Goal: Task Accomplishment & Management: Use online tool/utility

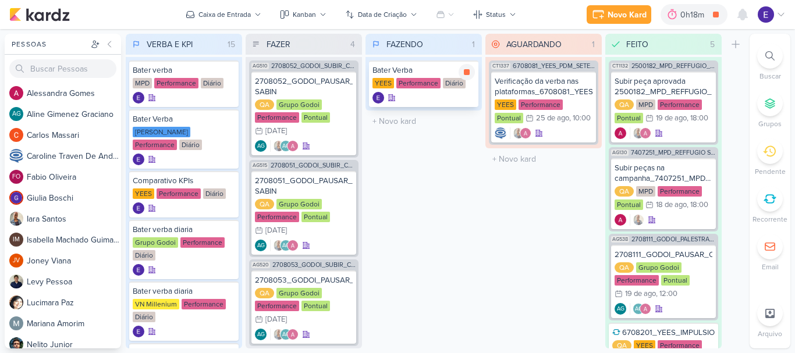
drag, startPoint x: 0, startPoint y: 0, endPoint x: 463, endPoint y: 84, distance: 470.2
click at [464, 74] on icon at bounding box center [466, 72] width 9 height 9
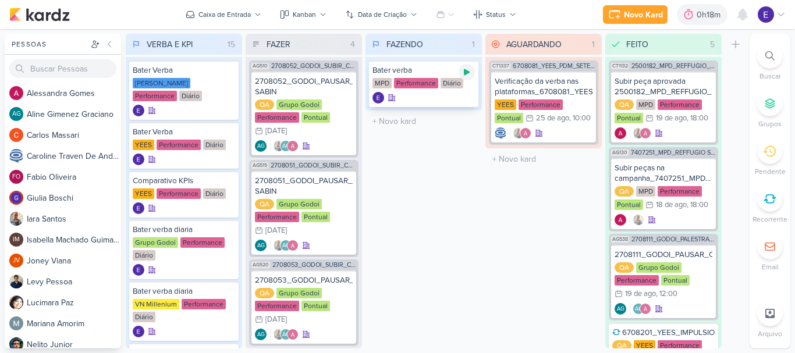
click at [465, 72] on icon at bounding box center [467, 72] width 6 height 6
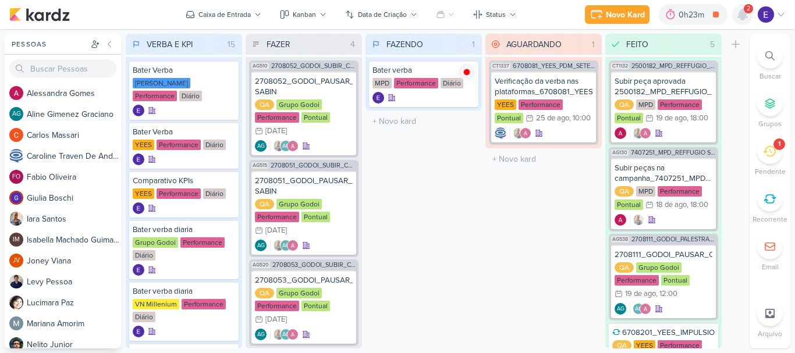
click at [736, 13] on icon at bounding box center [743, 15] width 14 height 14
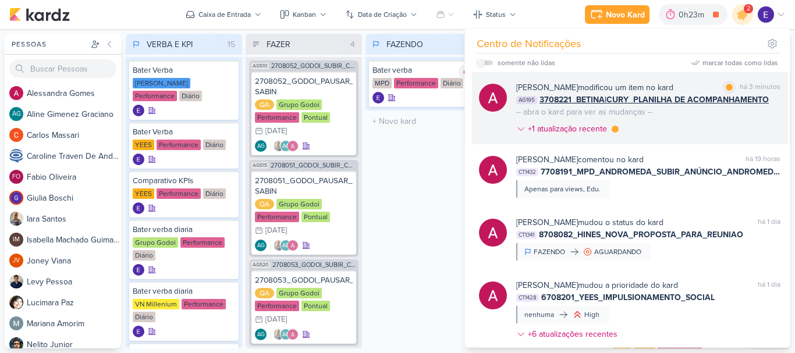
click at [762, 100] on span "3708221_BETINA|CURY_PLANILHA DE ACOMPANHAMENTO" at bounding box center [653, 100] width 229 height 12
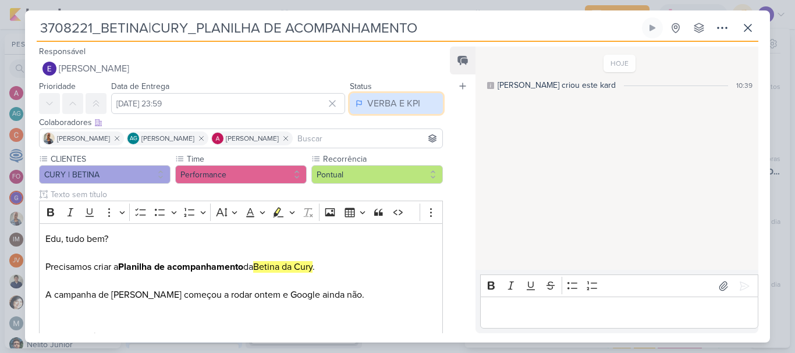
click at [395, 103] on div "VERBA E KPI" at bounding box center [393, 104] width 53 height 14
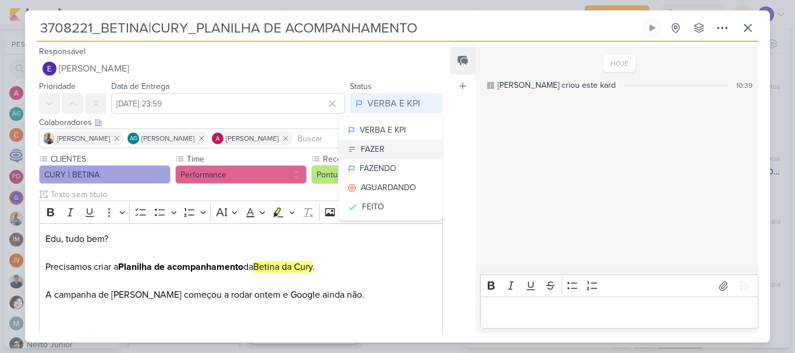
click at [404, 157] on button "FAZER" at bounding box center [391, 149] width 104 height 19
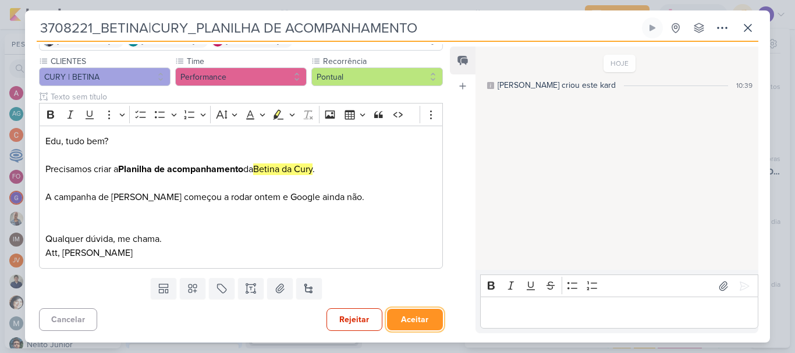
click at [417, 316] on button "Aceitar" at bounding box center [415, 320] width 56 height 22
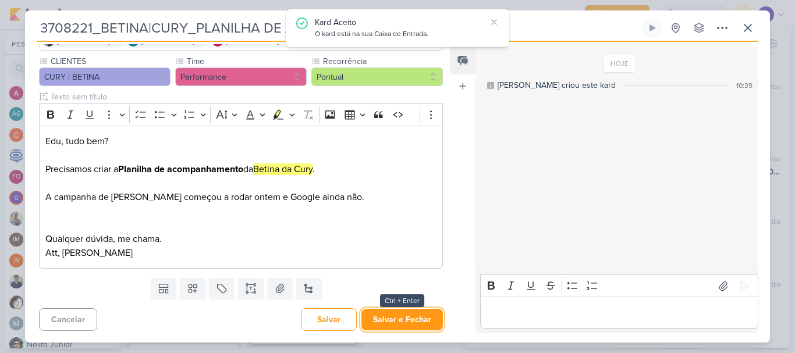
click at [417, 316] on button "Salvar e Fechar" at bounding box center [401, 320] width 81 height 22
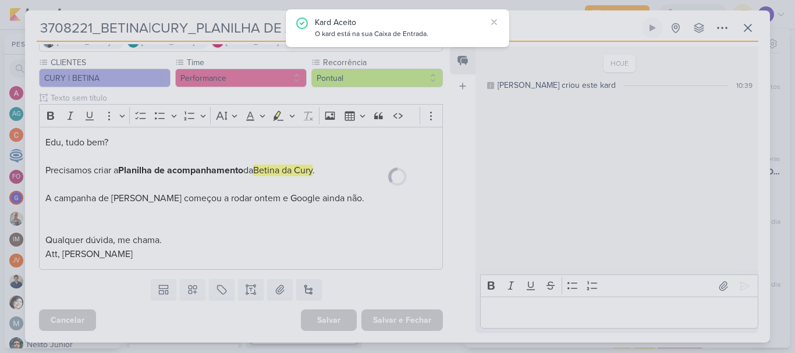
scroll to position [97, 0]
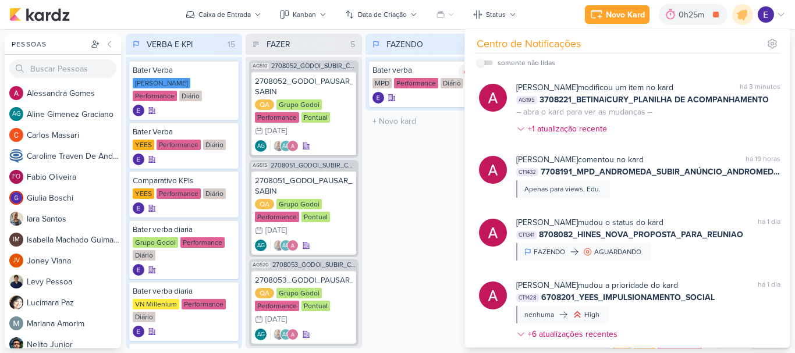
click at [431, 203] on div "FAZENDO 1 Mover Para Esquerda Mover Para Direita [GEOGRAPHIC_DATA] Bater verba …" at bounding box center [423, 191] width 116 height 315
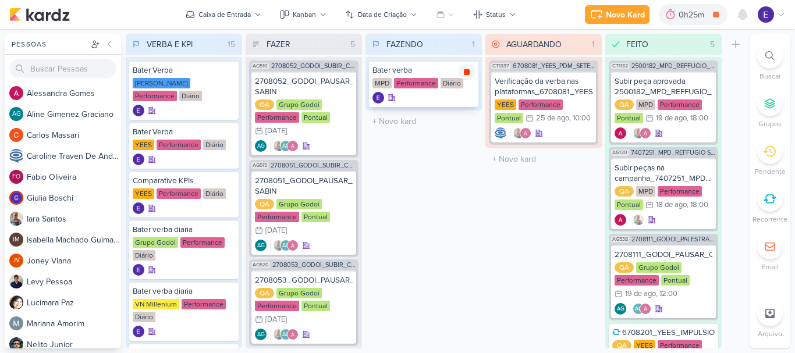
click at [464, 74] on icon at bounding box center [466, 72] width 9 height 9
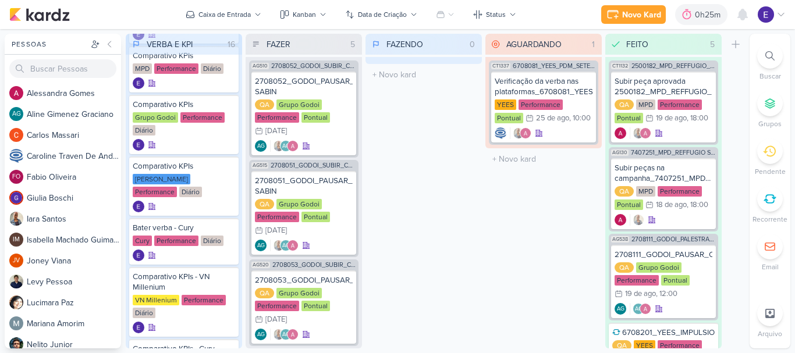
scroll to position [349, 0]
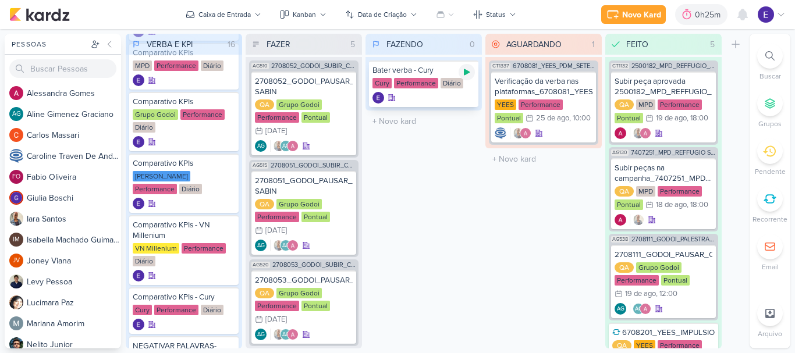
click at [467, 73] on icon at bounding box center [467, 72] width 6 height 6
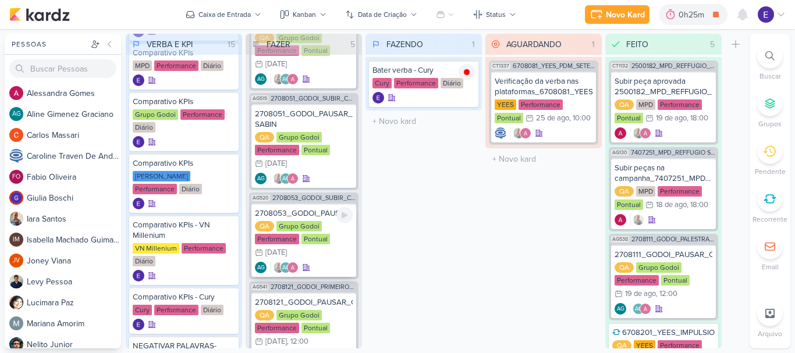
scroll to position [190, 0]
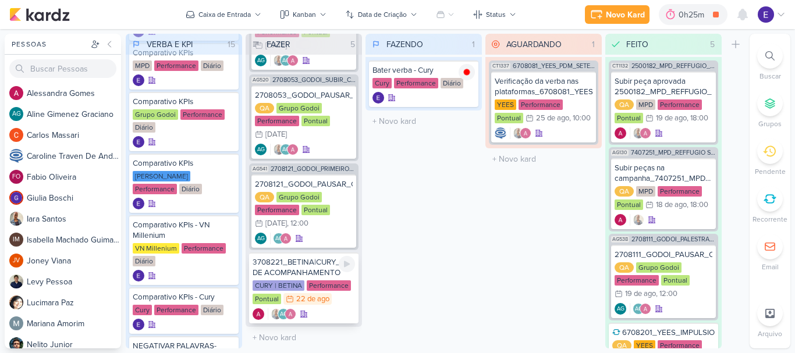
click at [336, 301] on div "CURY | BETINA Performance Pontual 22/8 [DATE]" at bounding box center [304, 293] width 102 height 26
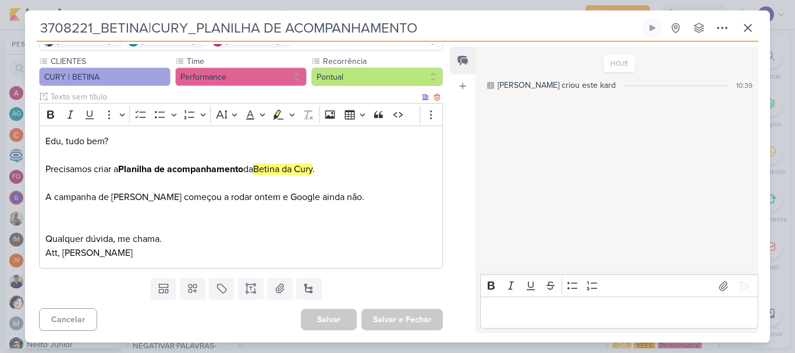
scroll to position [0, 0]
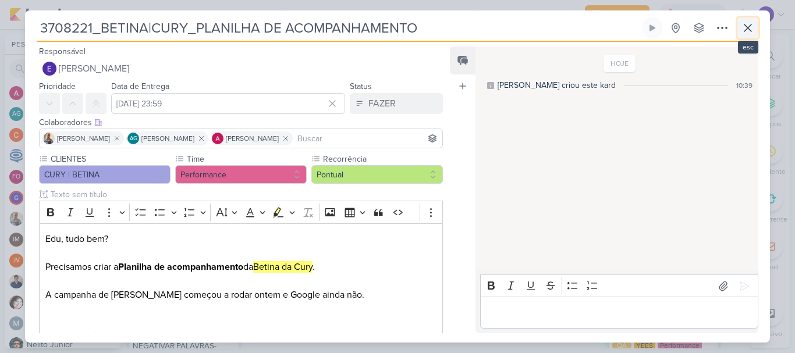
click at [738, 28] on button at bounding box center [747, 27] width 21 height 21
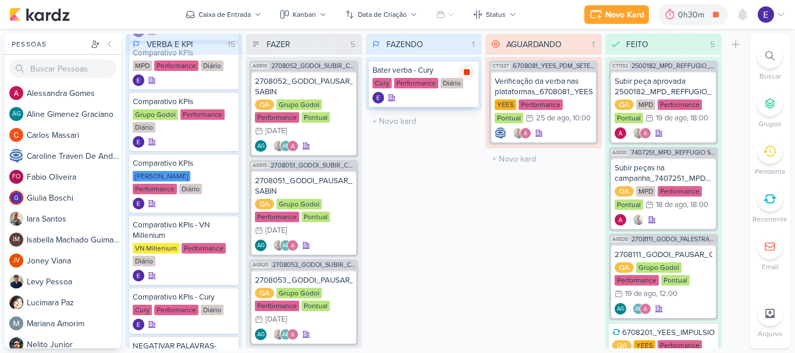
click at [461, 74] on div at bounding box center [467, 72] width 16 height 16
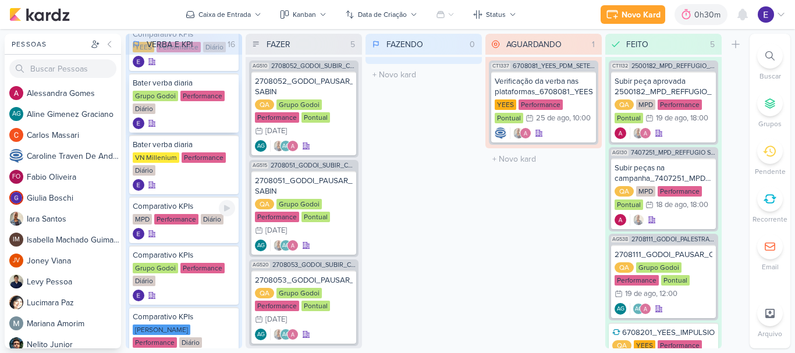
scroll to position [175, 0]
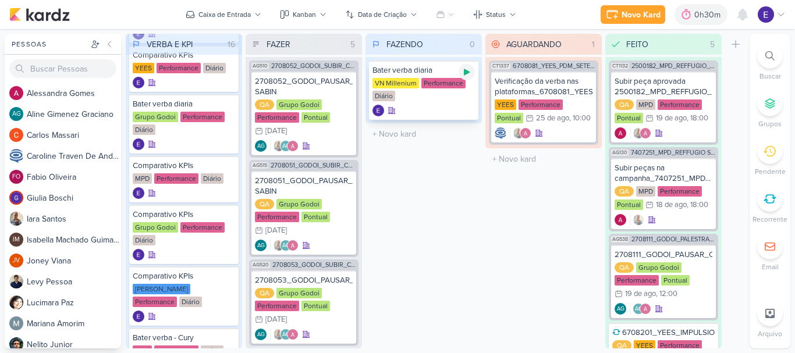
click at [463, 76] on icon at bounding box center [466, 72] width 9 height 9
click at [467, 71] on icon at bounding box center [467, 72] width 6 height 6
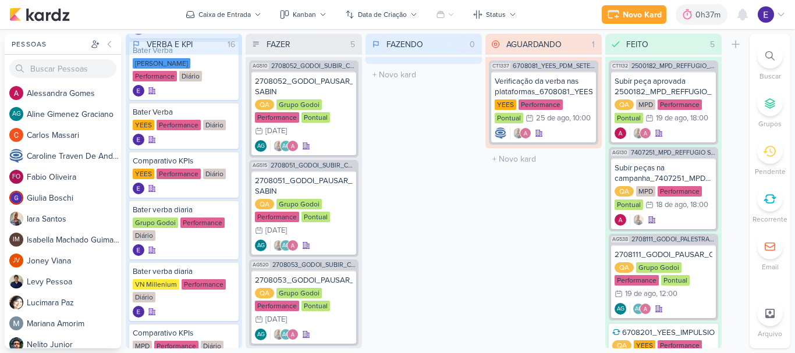
scroll to position [58, 0]
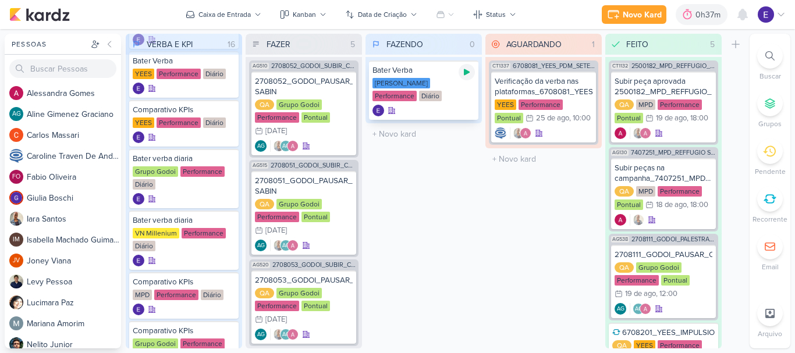
click at [467, 74] on icon at bounding box center [467, 72] width 6 height 6
click at [471, 76] on icon at bounding box center [466, 72] width 9 height 9
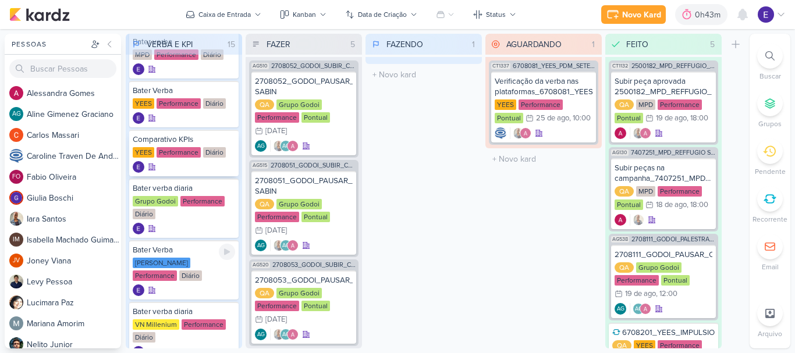
scroll to position [0, 0]
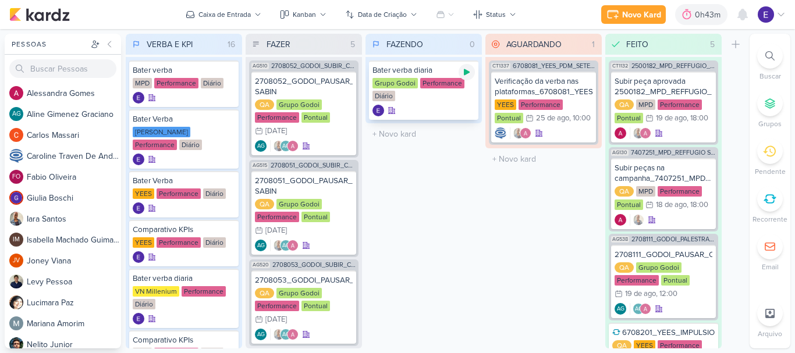
click at [468, 72] on icon at bounding box center [467, 72] width 6 height 6
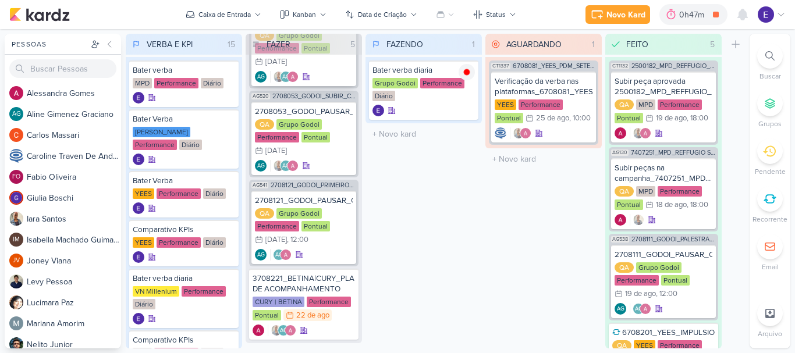
scroll to position [190, 0]
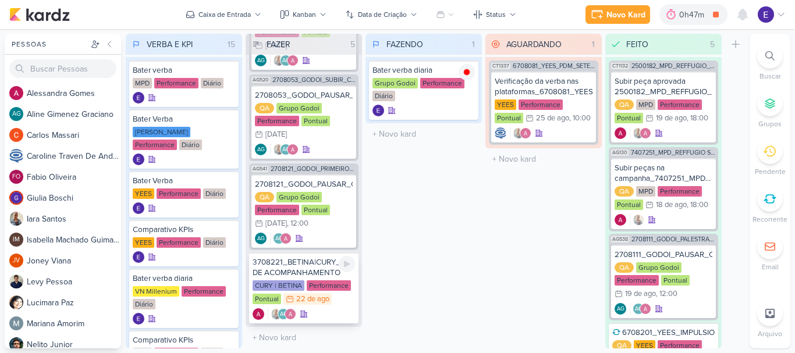
click at [330, 280] on div "Performance" at bounding box center [329, 285] width 44 height 10
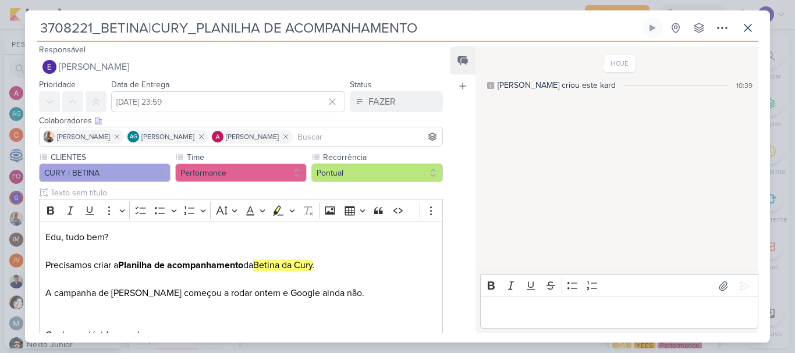
scroll to position [0, 0]
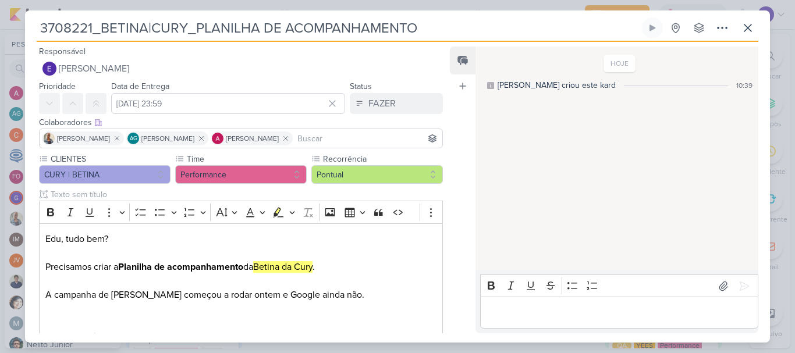
click at [737, 26] on div "3708221_BETINA|CURY_PLANILHA DE ACOMPANHAMENTO Criado por [PERSON_NAME] nenhum …" at bounding box center [398, 29] width 722 height 24
click at [741, 24] on icon at bounding box center [748, 28] width 14 height 14
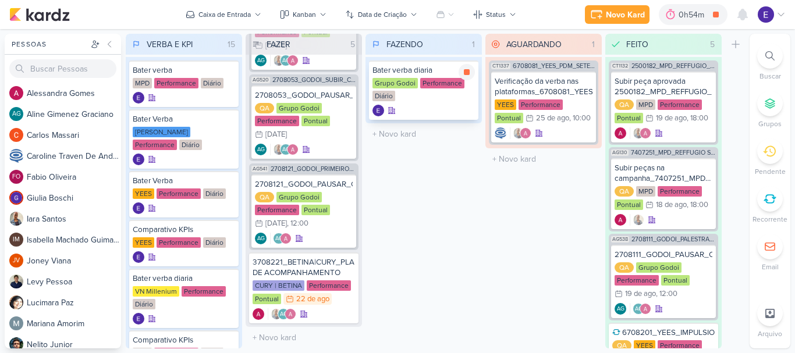
click at [464, 94] on div "Grupo Godoi Performance Diário" at bounding box center [423, 90] width 102 height 24
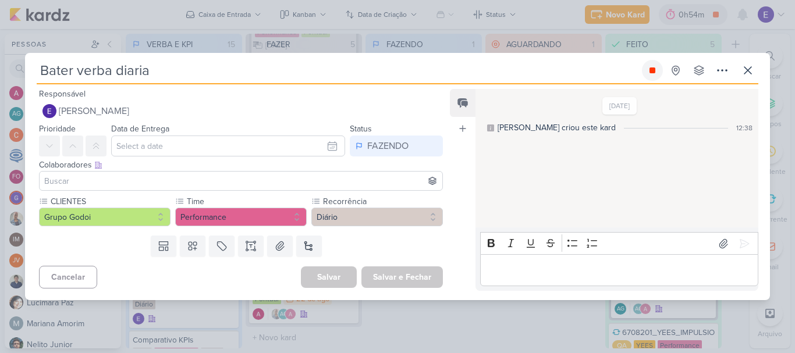
click at [656, 73] on icon at bounding box center [652, 70] width 9 height 9
click at [747, 75] on icon at bounding box center [748, 70] width 14 height 14
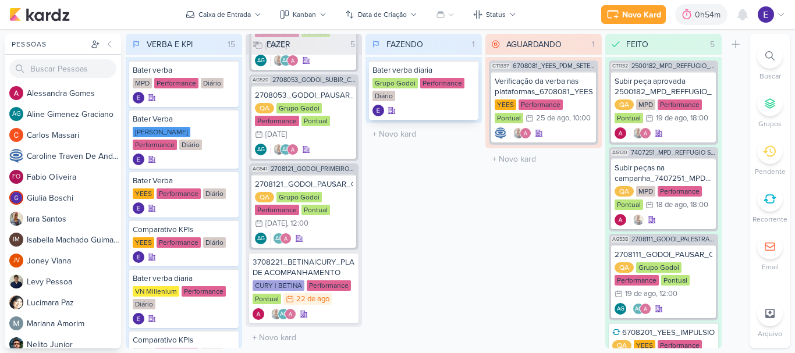
click at [430, 98] on div "Grupo Godoi Performance Diário" at bounding box center [423, 90] width 102 height 24
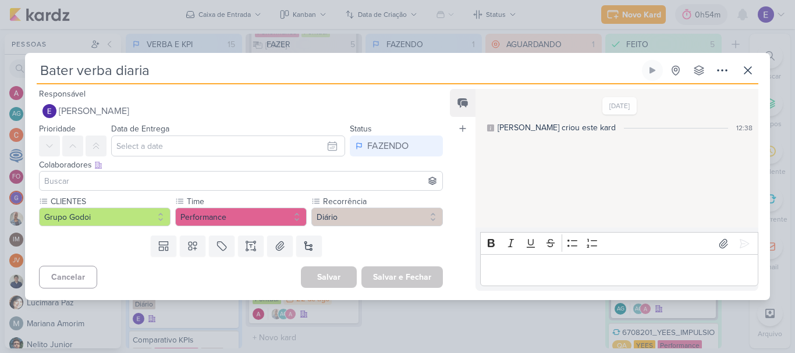
click at [713, 83] on div "Bater verba diaria Criado por mim nenhum grupo disponível" at bounding box center [398, 72] width 722 height 24
click at [717, 76] on icon at bounding box center [722, 70] width 14 height 14
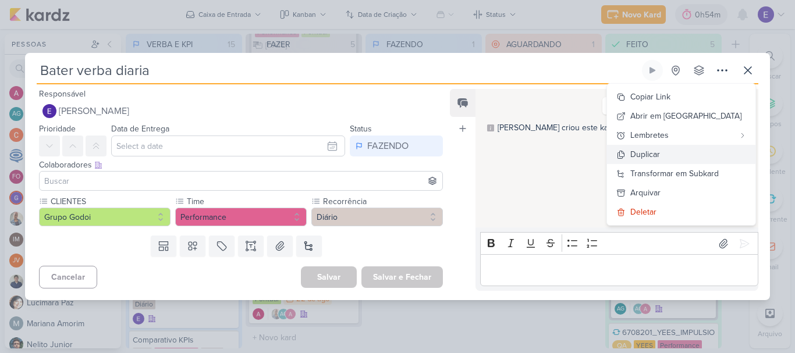
click at [689, 149] on button "Duplicar" at bounding box center [681, 154] width 148 height 19
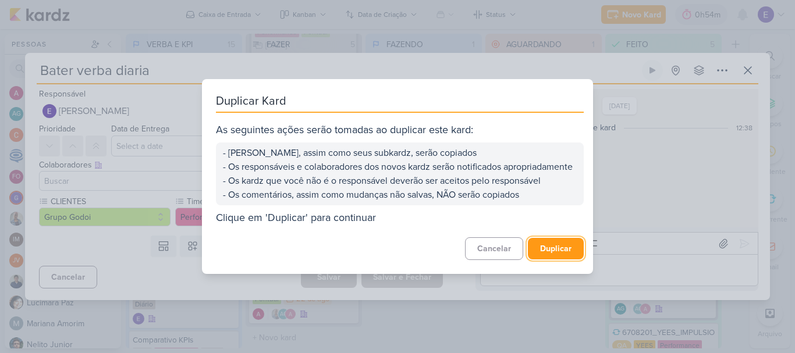
click at [555, 253] on button "Duplicar" at bounding box center [556, 249] width 56 height 22
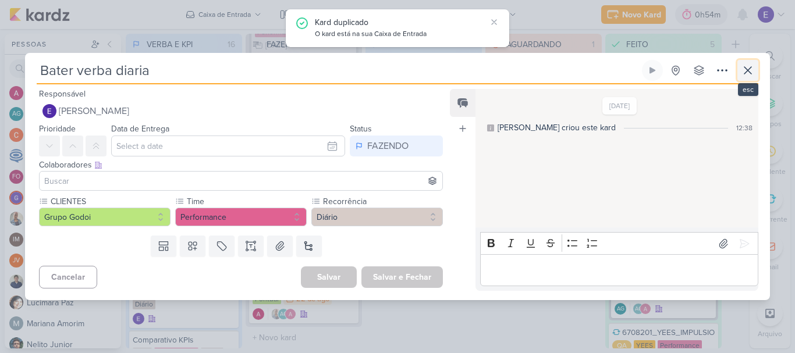
click at [746, 66] on icon at bounding box center [748, 70] width 14 height 14
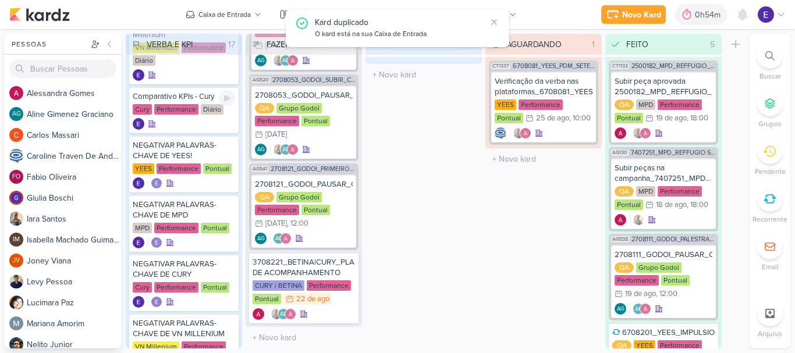
scroll to position [725, 0]
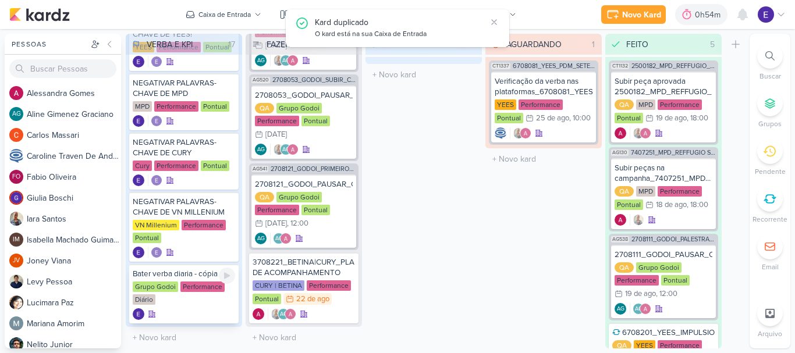
click at [197, 296] on div "Grupo Godoi Performance Diário" at bounding box center [184, 294] width 102 height 24
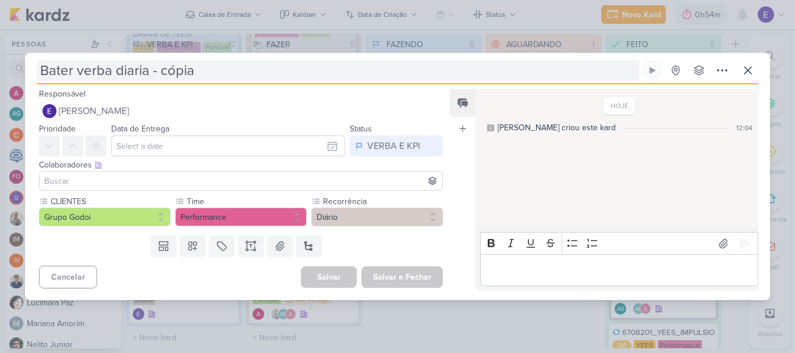
click at [216, 74] on input "Bater verba diaria - cópia" at bounding box center [338, 70] width 603 height 21
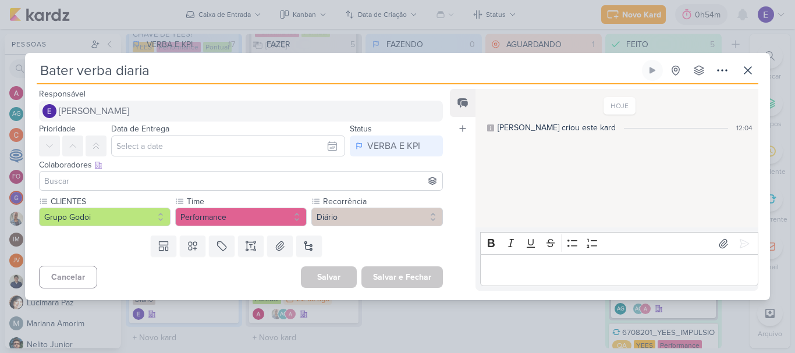
type input "Bater verba diaria"
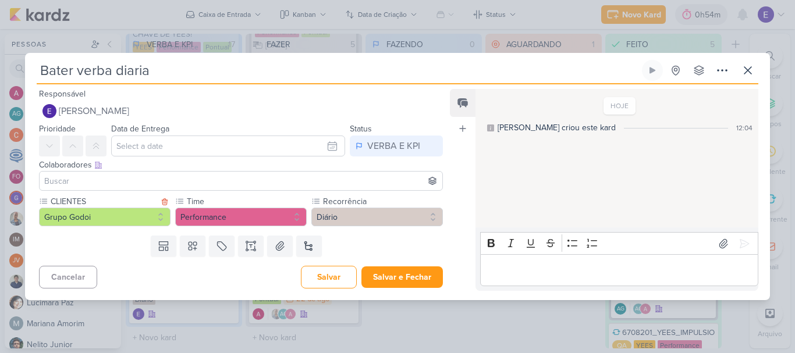
type input "Bater verba diaria"
click at [84, 211] on button "Grupo Godoi" at bounding box center [105, 217] width 132 height 19
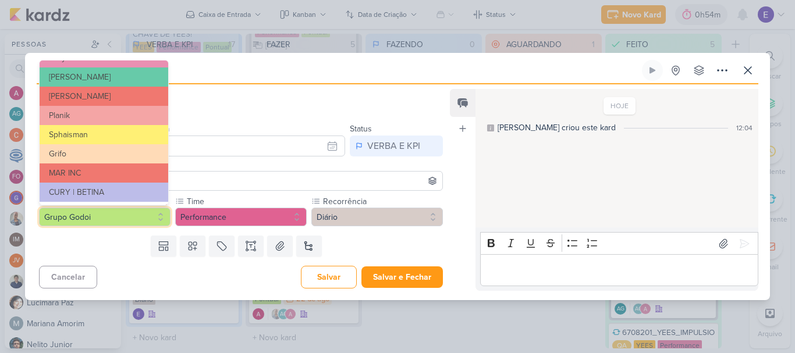
scroll to position [189, 0]
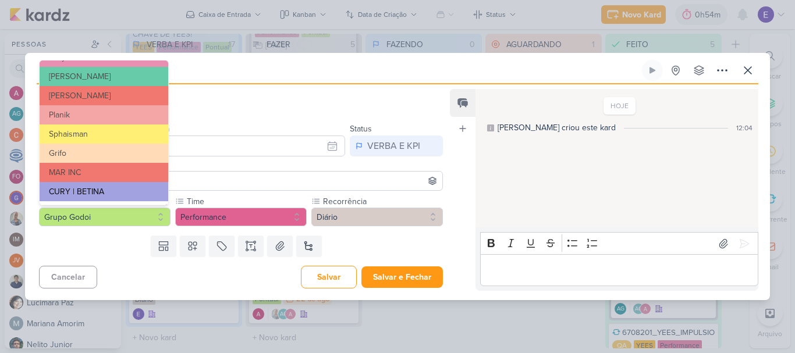
click at [124, 192] on button "CURY | BETINA" at bounding box center [104, 191] width 129 height 19
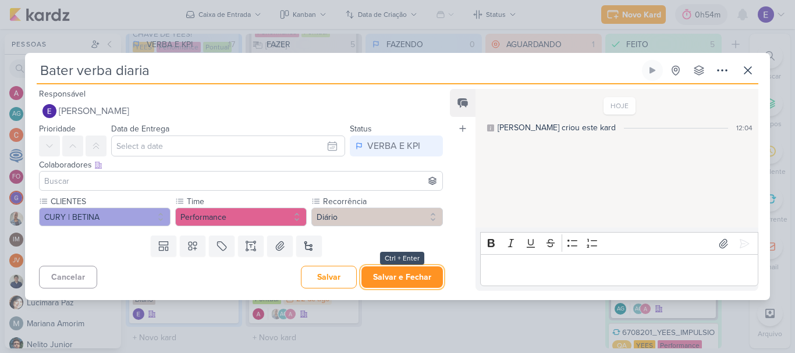
click at [387, 276] on button "Salvar e Fechar" at bounding box center [401, 278] width 81 height 22
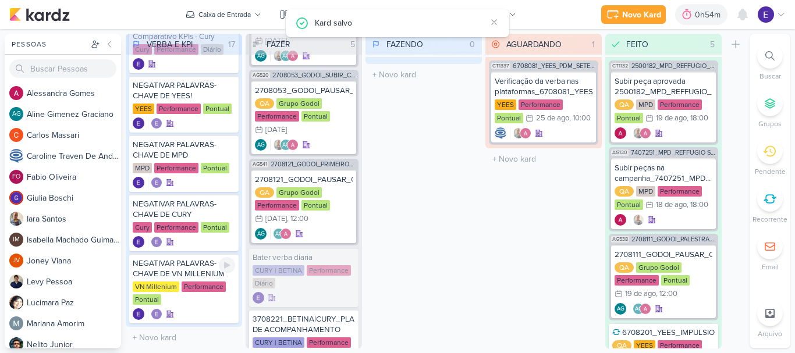
scroll to position [663, 0]
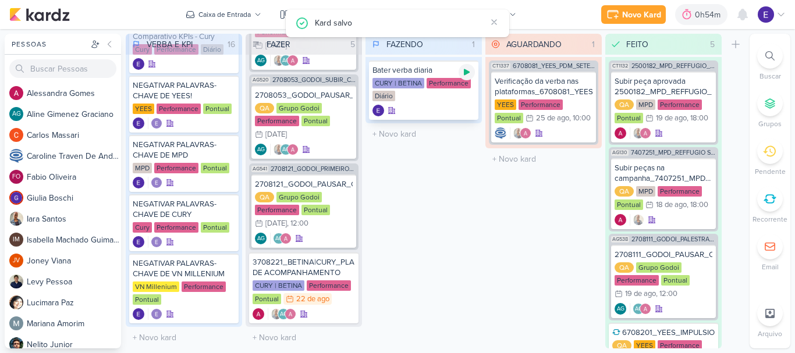
click at [467, 76] on icon at bounding box center [466, 72] width 9 height 9
click at [455, 111] on div at bounding box center [423, 111] width 102 height 12
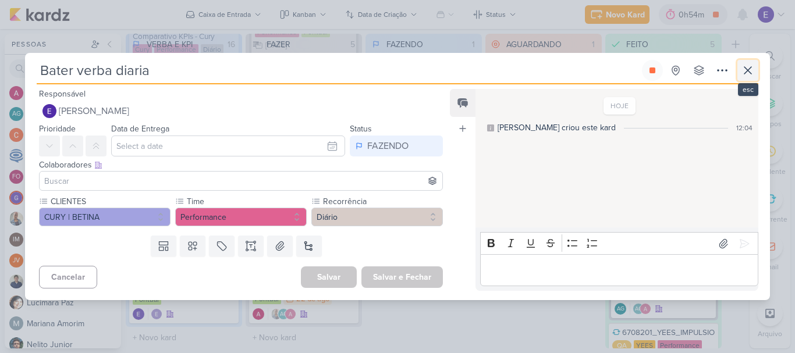
click at [740, 73] on button at bounding box center [747, 70] width 21 height 21
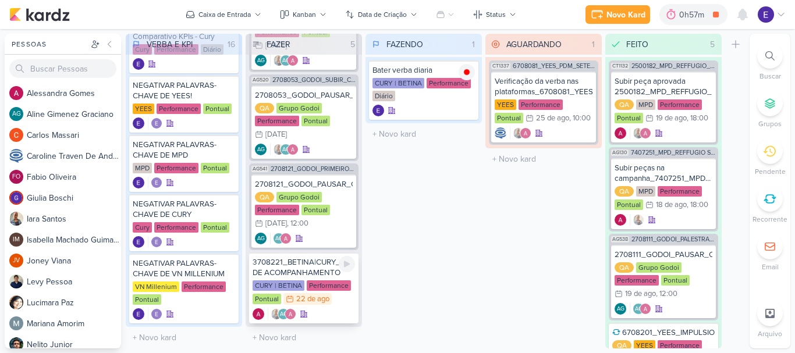
scroll to position [116, 0]
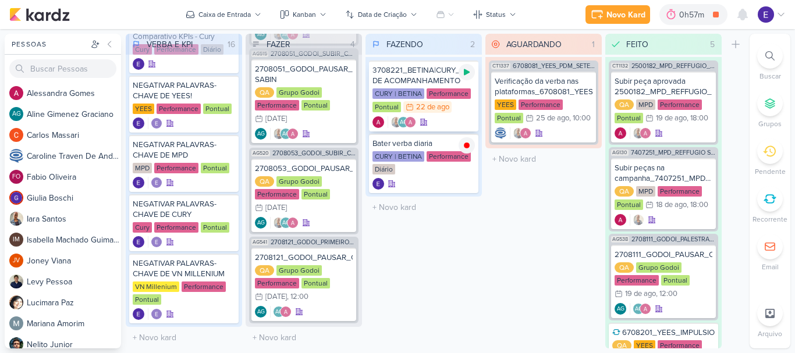
click at [468, 79] on div at bounding box center [467, 72] width 16 height 16
click at [463, 113] on div "CURY | BETINA Performance Pontual 22/8 [DATE]" at bounding box center [423, 101] width 102 height 26
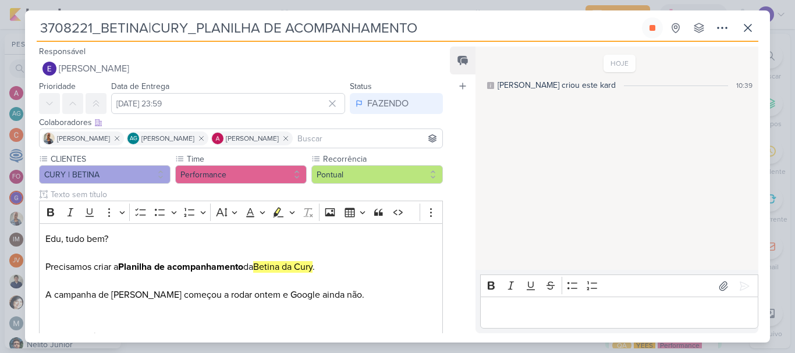
click at [548, 311] on p "Editor editing area: main" at bounding box center [619, 313] width 266 height 14
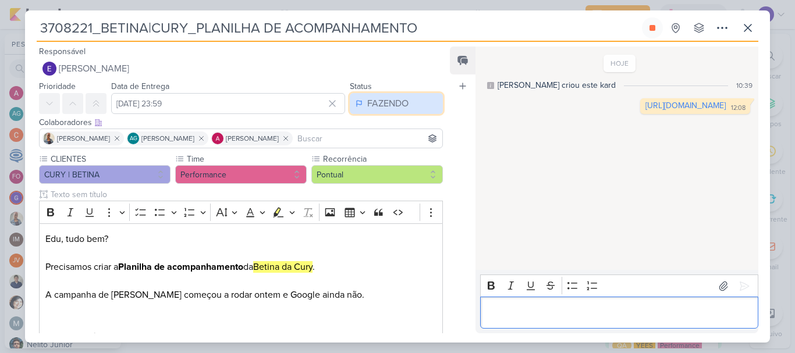
click at [390, 111] on button "FAZENDO" at bounding box center [396, 103] width 93 height 21
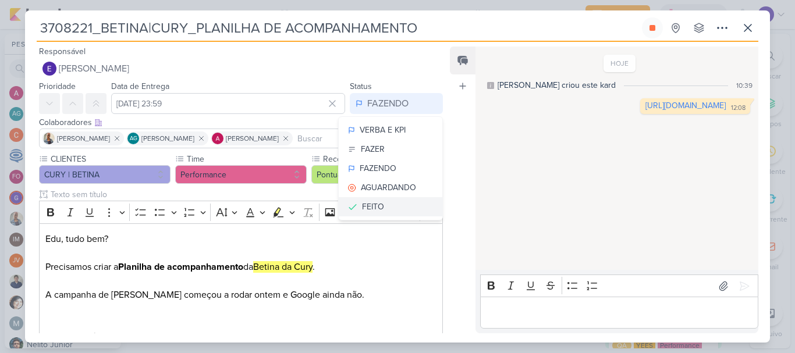
click at [382, 200] on button "FEITO" at bounding box center [391, 206] width 104 height 19
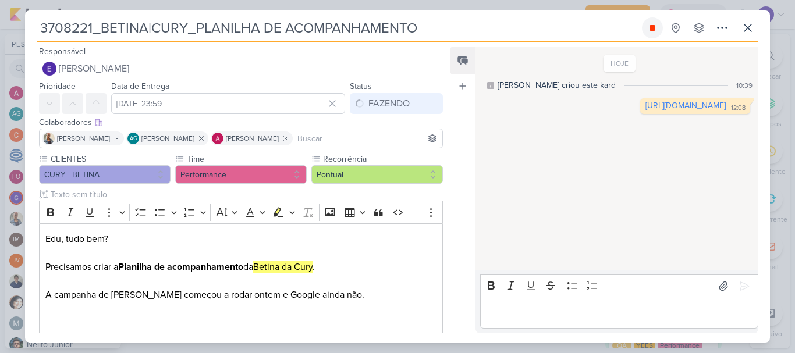
click at [662, 24] on button at bounding box center [652, 27] width 21 height 21
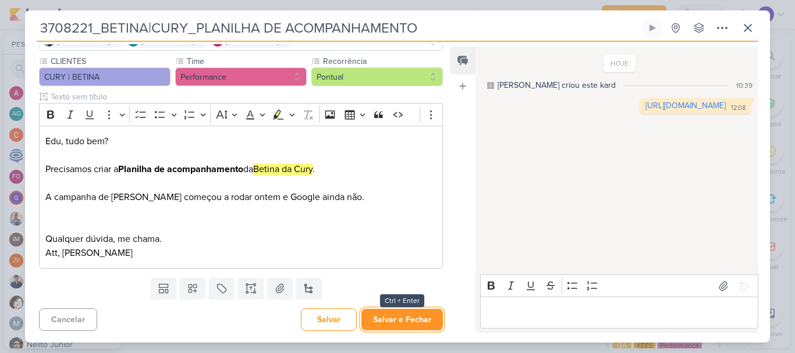
click at [413, 316] on button "Salvar e Fechar" at bounding box center [401, 320] width 81 height 22
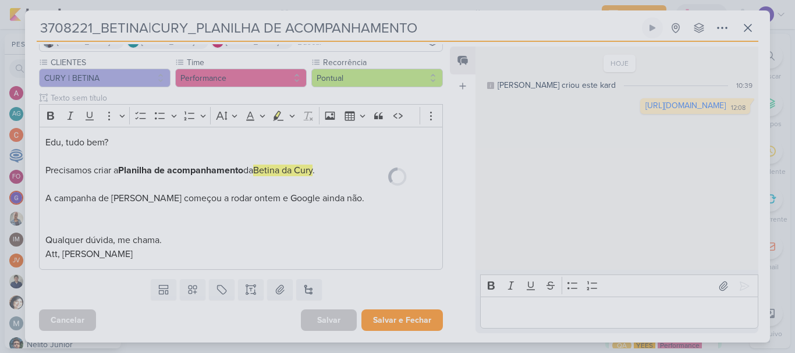
scroll to position [97, 0]
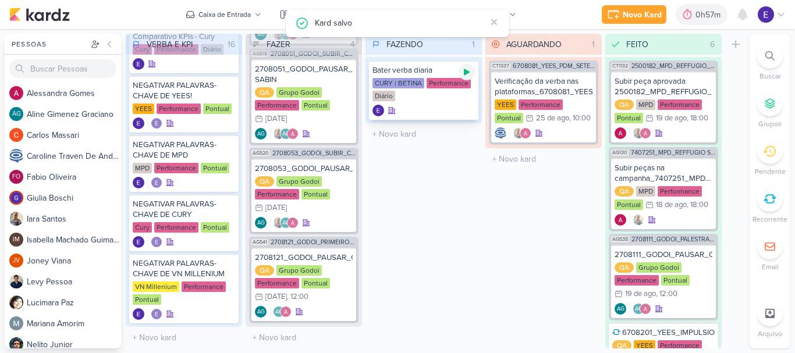
click at [469, 78] on div at bounding box center [467, 72] width 16 height 16
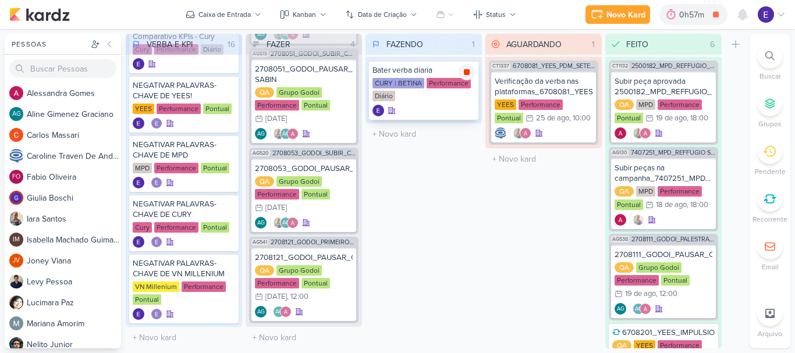
click at [470, 70] on icon at bounding box center [466, 72] width 9 height 9
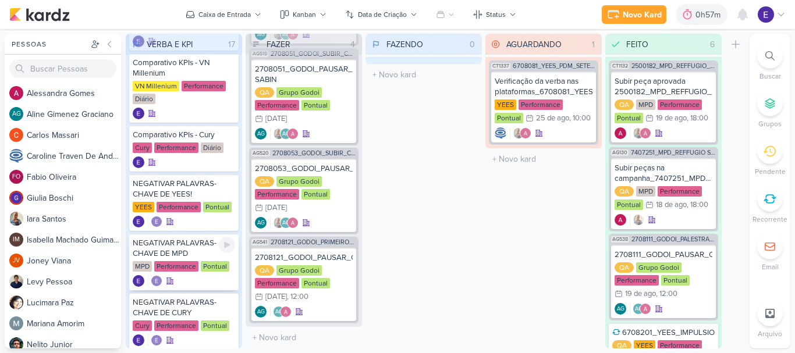
scroll to position [550, 0]
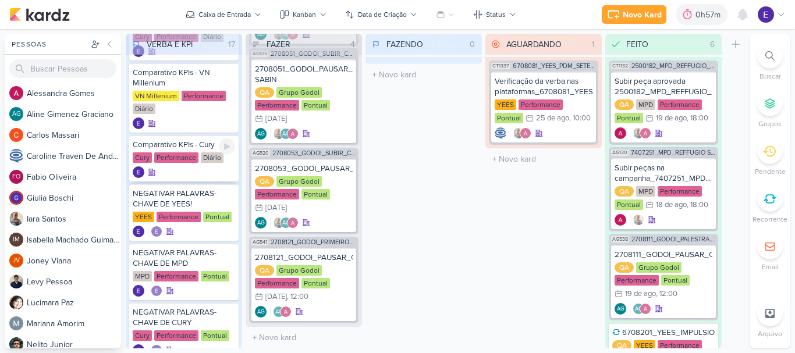
click at [215, 171] on div at bounding box center [184, 172] width 102 height 12
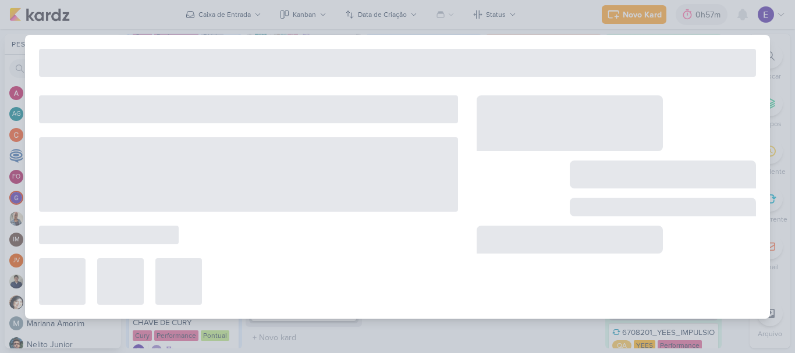
type input "Comparativo KPIs - Cury"
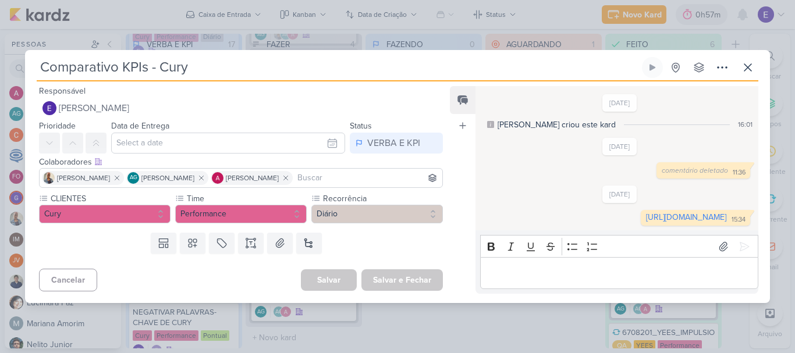
scroll to position [0, 0]
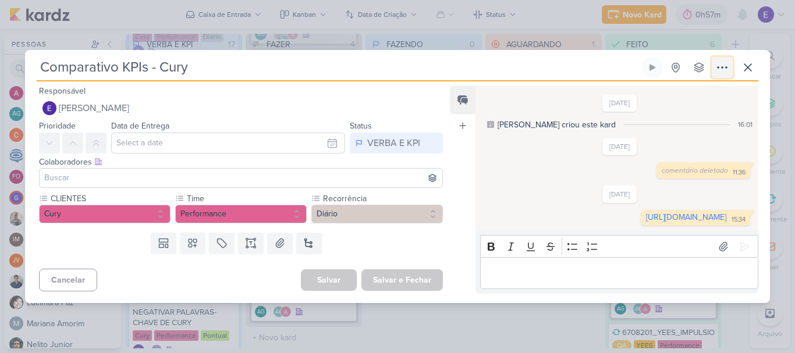
click at [731, 57] on button at bounding box center [722, 67] width 21 height 21
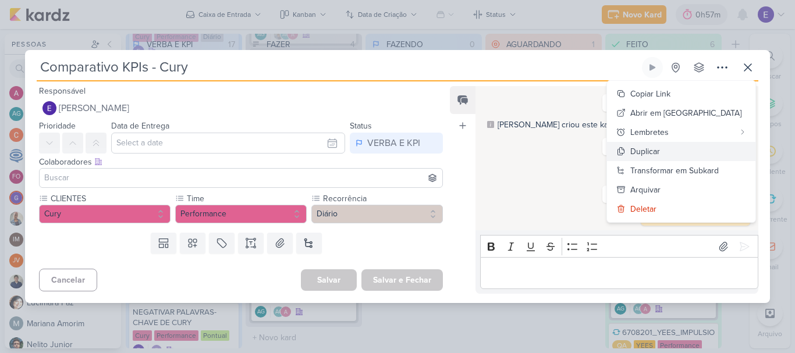
click at [689, 142] on button "Duplicar" at bounding box center [681, 151] width 148 height 19
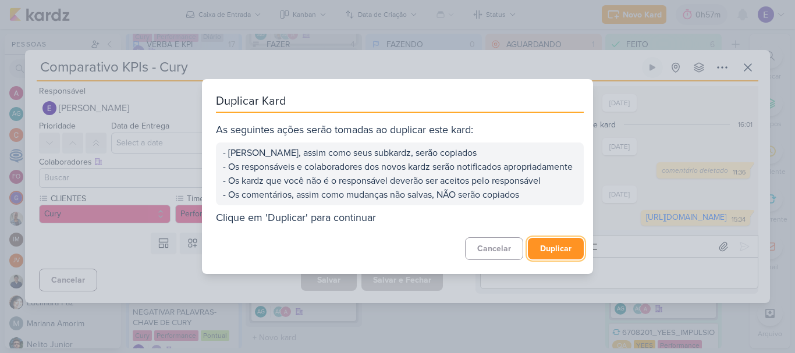
click at [555, 250] on button "Duplicar" at bounding box center [556, 249] width 56 height 22
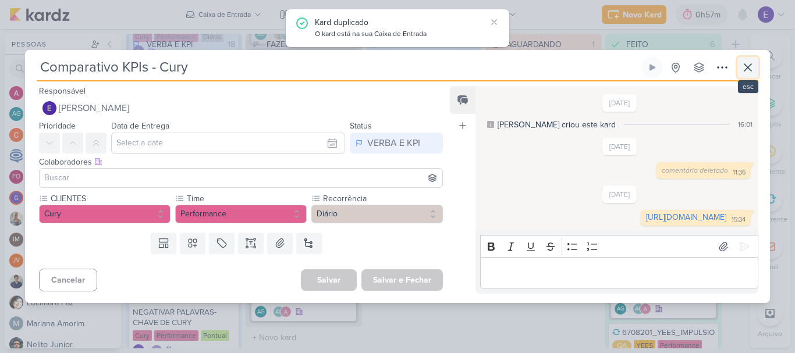
click at [744, 61] on icon at bounding box center [748, 68] width 14 height 14
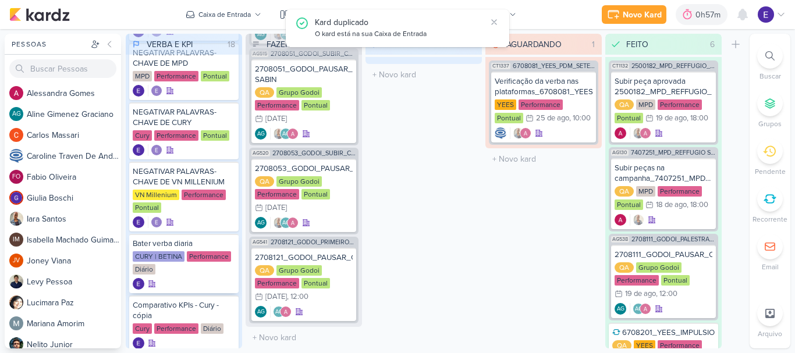
scroll to position [784, 0]
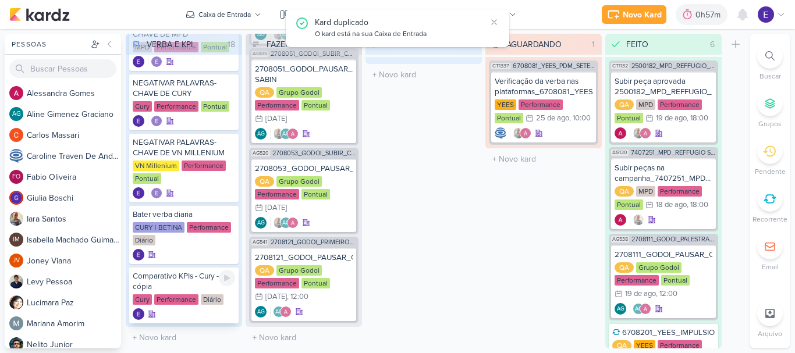
click at [197, 308] on div at bounding box center [184, 314] width 102 height 12
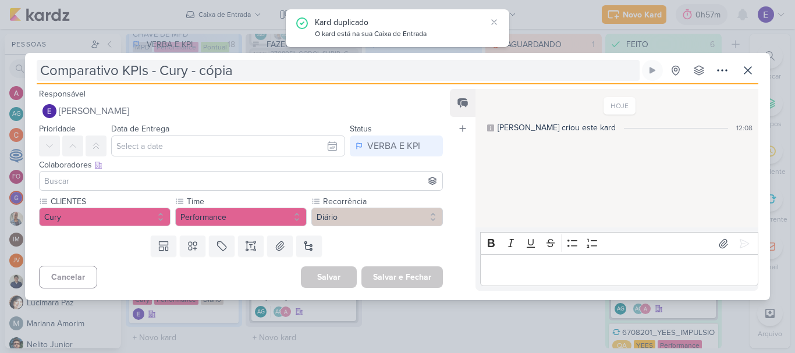
click at [260, 76] on input "Comparativo KPIs - Cury - cópia" at bounding box center [338, 70] width 603 height 21
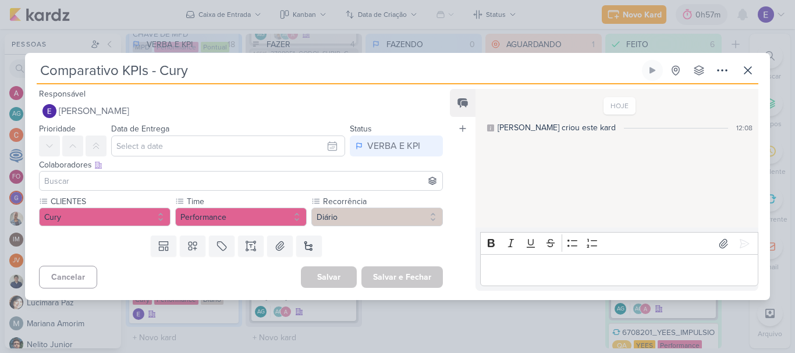
type input "Comparativo KPIs - Cury"
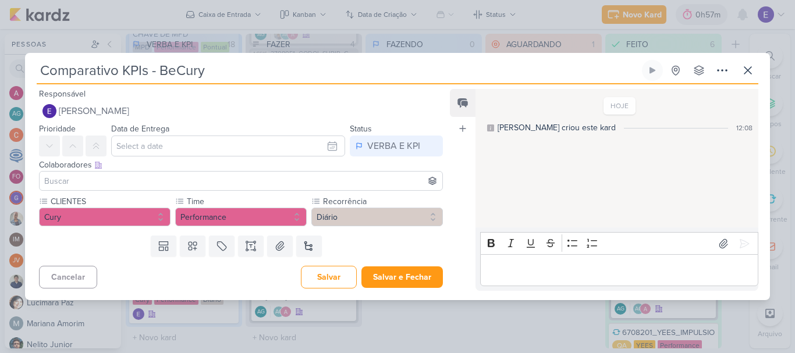
type input "Comparativo KPIs - BetCury"
type input "Comparativo KPIs - BetiCury"
type input "Comparativo KPIs - Betina Cury"
click at [260, 76] on input "Comparativo KPIs - Betina Cury" at bounding box center [338, 70] width 603 height 21
type input "Comparativo KPIs - Betina Cury"
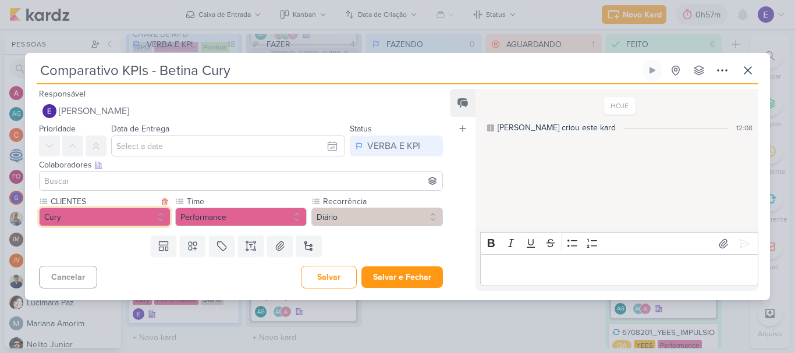
click at [132, 214] on button "Cury" at bounding box center [105, 217] width 132 height 19
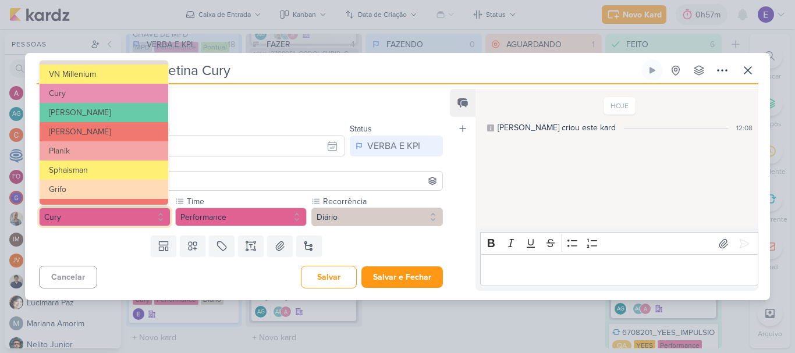
scroll to position [189, 0]
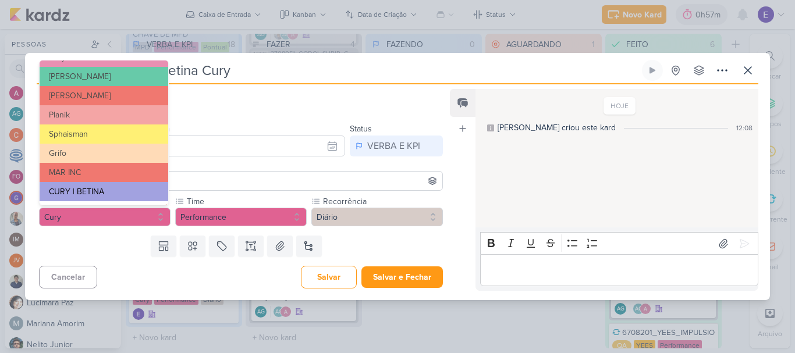
click at [115, 191] on button "CURY | BETINA" at bounding box center [104, 191] width 129 height 19
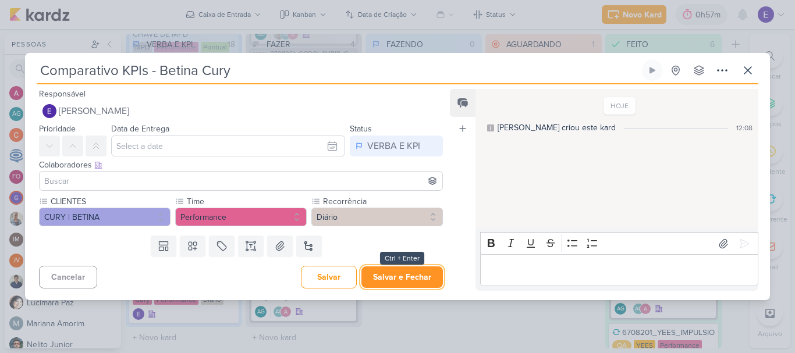
click at [399, 278] on button "Salvar e Fechar" at bounding box center [401, 278] width 81 height 22
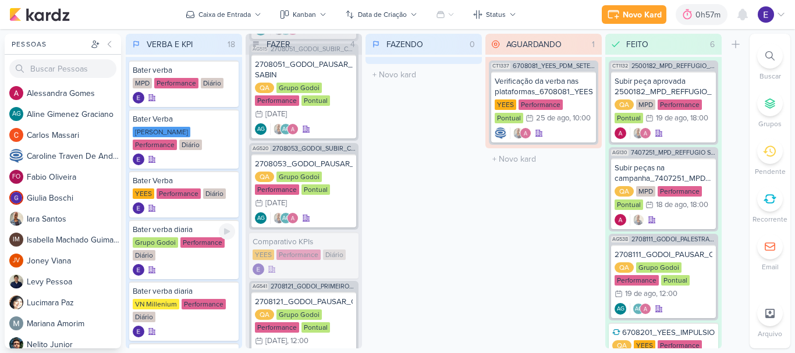
scroll to position [116, 0]
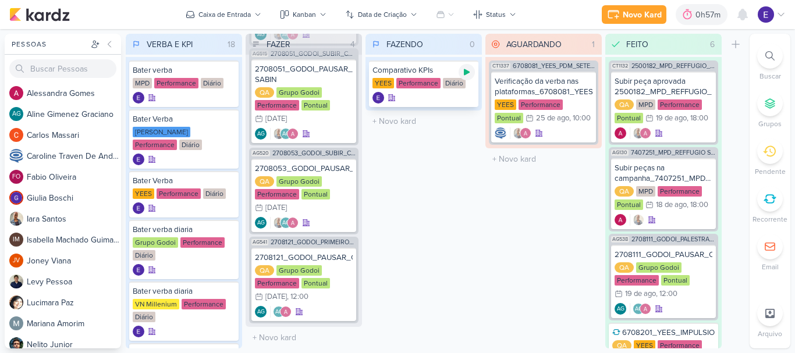
click at [466, 70] on icon at bounding box center [467, 72] width 6 height 6
click at [430, 90] on div "Comparativo KPIs [GEOGRAPHIC_DATA] Performance Diário" at bounding box center [423, 84] width 109 height 47
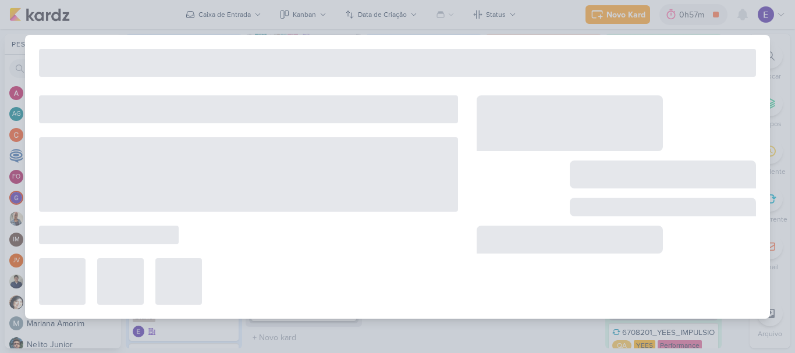
type input "Comparativo KPIs"
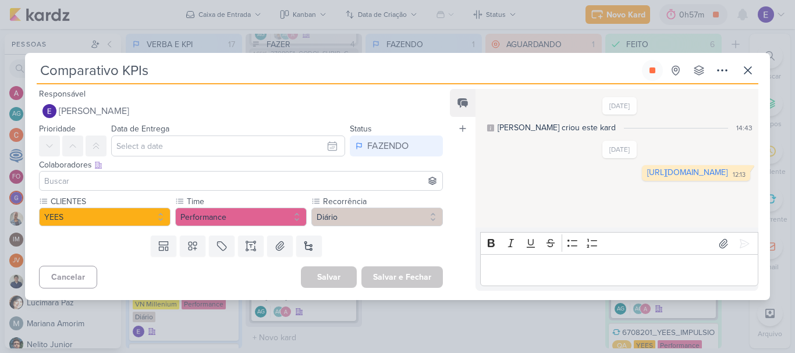
click at [647, 177] on link "[URL][DOMAIN_NAME]" at bounding box center [687, 173] width 80 height 10
click at [646, 70] on button at bounding box center [652, 70] width 21 height 21
click at [747, 70] on icon at bounding box center [747, 70] width 7 height 7
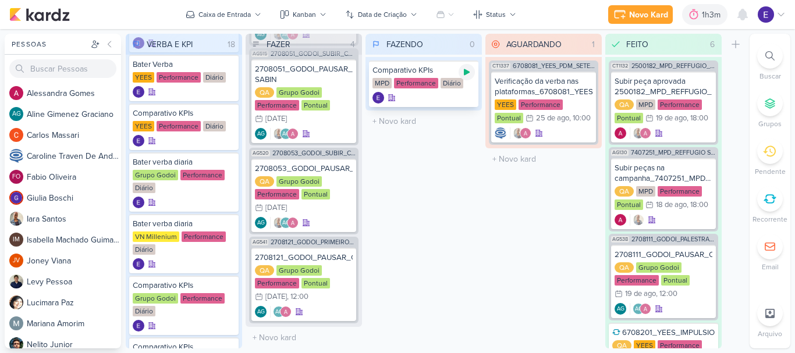
click at [467, 74] on icon at bounding box center [467, 72] width 6 height 6
click at [415, 90] on div "Comparativo KPIs MPD Performance Diário" at bounding box center [423, 84] width 109 height 47
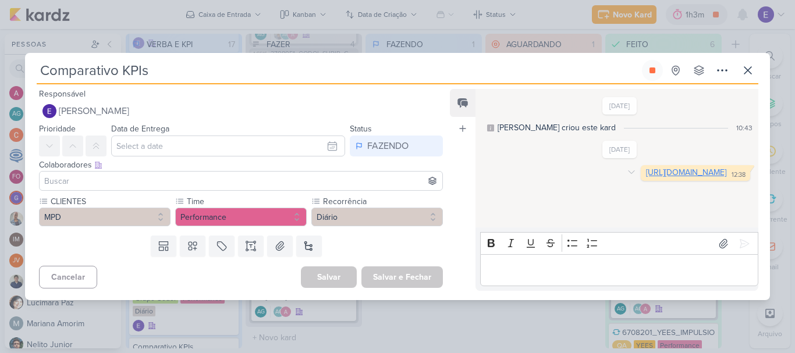
click at [646, 177] on link "[URL][DOMAIN_NAME]" at bounding box center [686, 173] width 80 height 10
click at [644, 70] on button at bounding box center [652, 70] width 21 height 21
click at [753, 64] on icon at bounding box center [748, 70] width 14 height 14
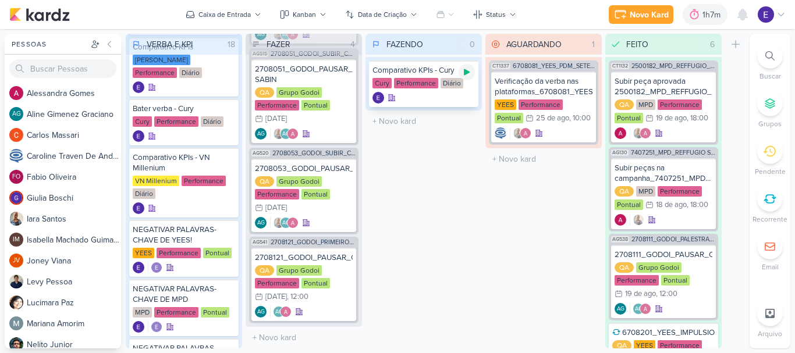
click at [469, 76] on icon at bounding box center [466, 72] width 9 height 9
click at [456, 94] on div at bounding box center [423, 98] width 102 height 12
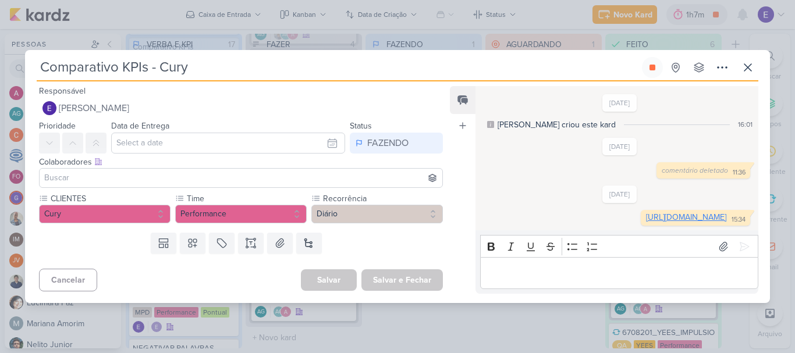
click at [646, 212] on link "[URL][DOMAIN_NAME]" at bounding box center [686, 217] width 80 height 10
click at [643, 64] on div at bounding box center [652, 67] width 21 height 21
click at [653, 65] on icon at bounding box center [652, 68] width 6 height 6
click at [751, 61] on icon at bounding box center [748, 68] width 14 height 14
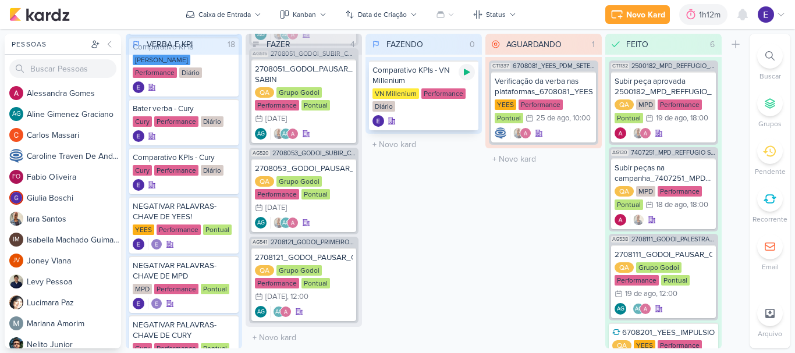
click at [472, 73] on div at bounding box center [467, 72] width 16 height 16
click at [428, 111] on div "VN Millenium Performance Diário" at bounding box center [423, 100] width 102 height 24
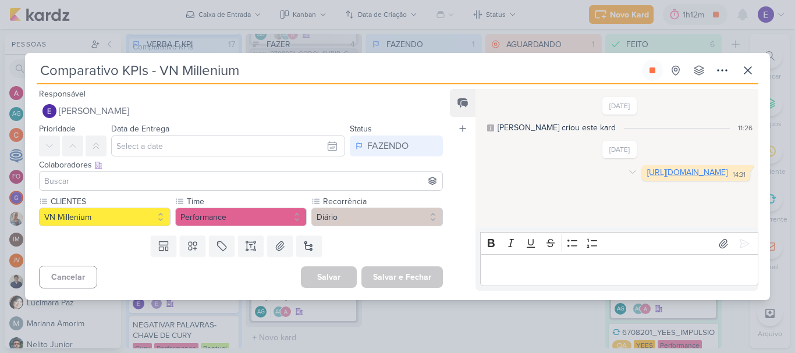
click at [647, 174] on link "[URL][DOMAIN_NAME]" at bounding box center [687, 173] width 80 height 10
click at [642, 76] on div at bounding box center [652, 70] width 21 height 21
click at [653, 71] on icon at bounding box center [652, 71] width 6 height 6
click at [743, 75] on icon at bounding box center [748, 70] width 14 height 14
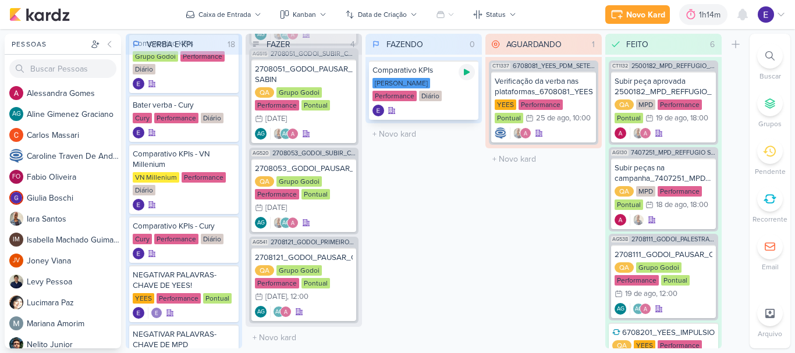
click at [465, 76] on icon at bounding box center [466, 72] width 9 height 9
click at [461, 105] on div at bounding box center [423, 111] width 102 height 12
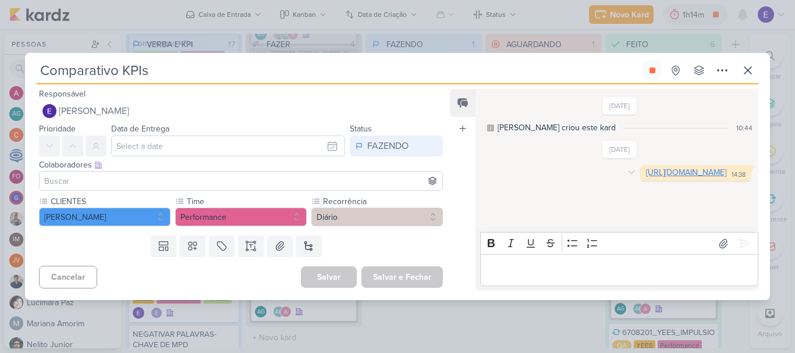
click at [646, 177] on link "[URL][DOMAIN_NAME]" at bounding box center [686, 173] width 80 height 10
click at [647, 73] on button at bounding box center [652, 70] width 21 height 21
click at [750, 70] on icon at bounding box center [748, 70] width 14 height 14
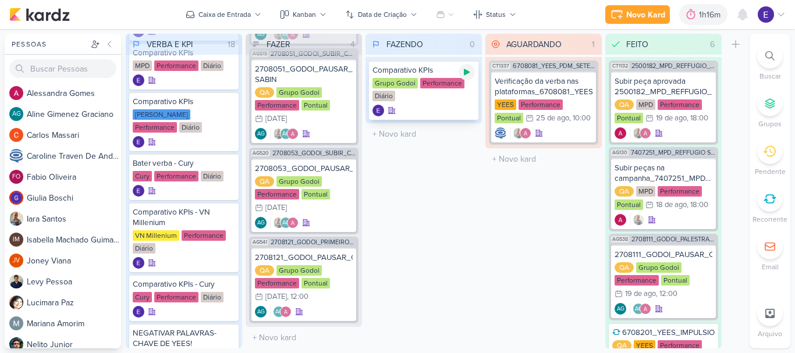
click at [470, 69] on icon at bounding box center [466, 72] width 9 height 9
click at [467, 97] on div "Grupo Godoi Performance Diário" at bounding box center [423, 90] width 102 height 24
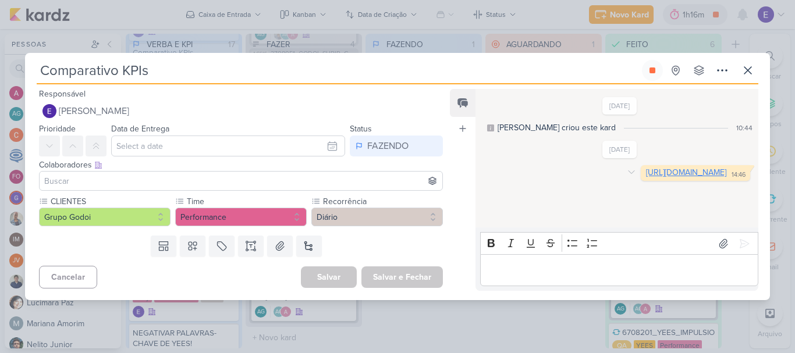
click at [646, 177] on link "[URL][DOMAIN_NAME]" at bounding box center [686, 173] width 80 height 10
click at [747, 74] on icon at bounding box center [748, 70] width 14 height 14
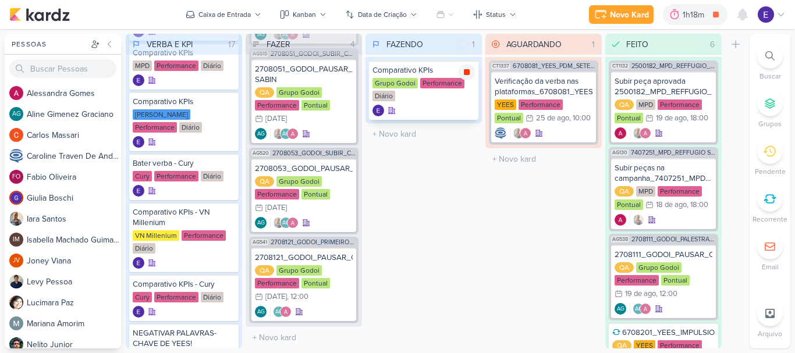
click at [470, 78] on div at bounding box center [467, 72] width 16 height 16
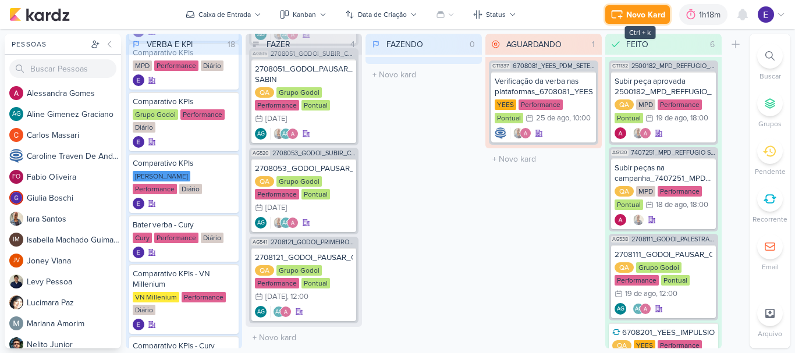
click at [645, 15] on div "Novo Kard" at bounding box center [645, 15] width 39 height 12
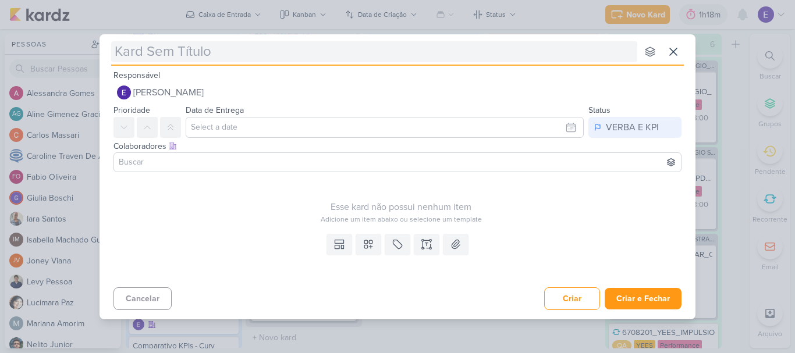
click at [256, 48] on input "text" at bounding box center [374, 51] width 526 height 21
type input "Aju"
type input "Ajudar"
type input "Ajust"
type input "Ajustar Cam"
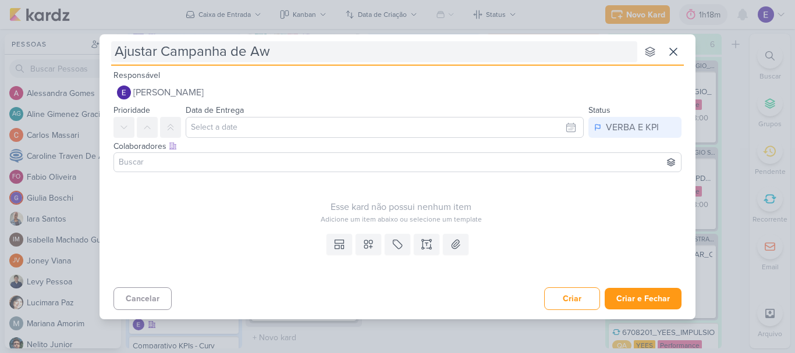
type input "Ajustar Campanha de Awa"
type input "Ajustar Campanha de Awae"
type input "Ajustar Campanha de Awaerness"
type input "Ajustar Campanha de Awaerness de Andromeda"
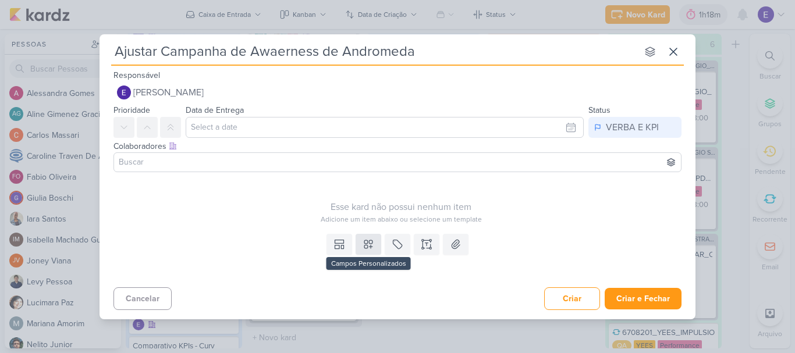
type input "Ajustar Campanha de Awaerness de Andromeda"
click at [367, 248] on icon at bounding box center [369, 245] width 12 height 12
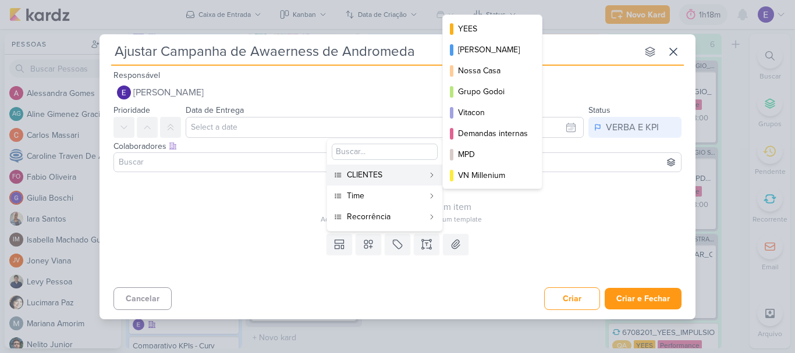
click at [361, 175] on div "CLIENTES" at bounding box center [385, 175] width 77 height 12
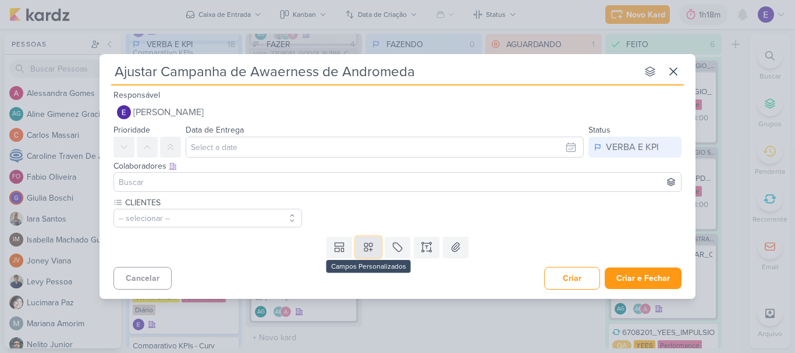
click at [372, 243] on icon at bounding box center [368, 247] width 8 height 8
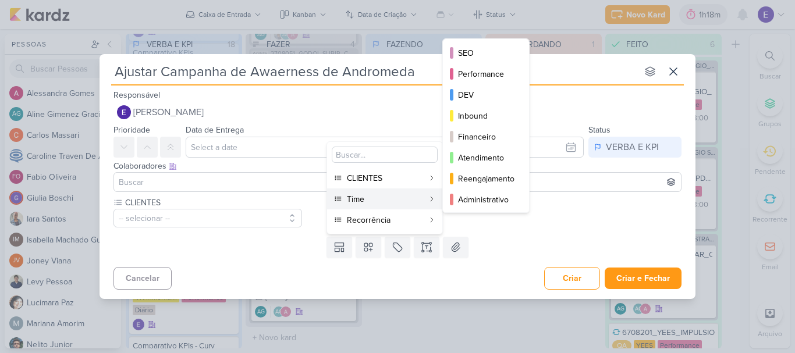
click at [371, 204] on div "Time" at bounding box center [385, 199] width 77 height 12
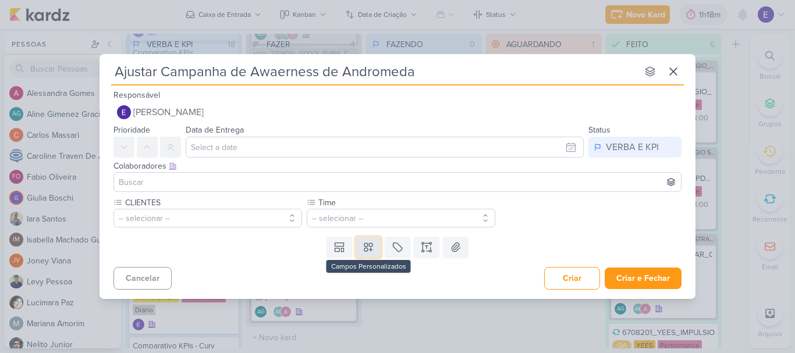
click at [373, 247] on icon at bounding box center [369, 247] width 12 height 12
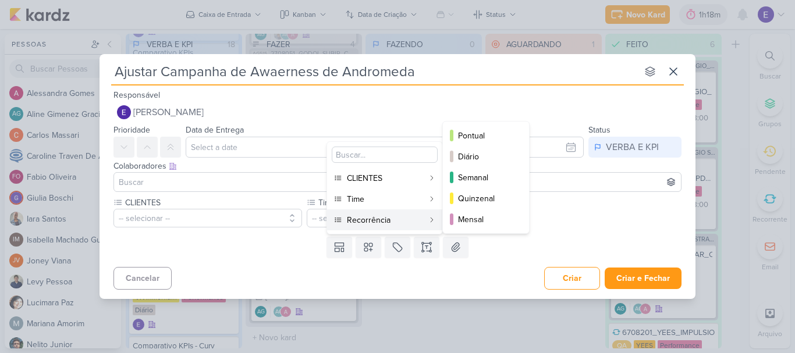
click at [382, 223] on div "Recorrência" at bounding box center [385, 220] width 77 height 12
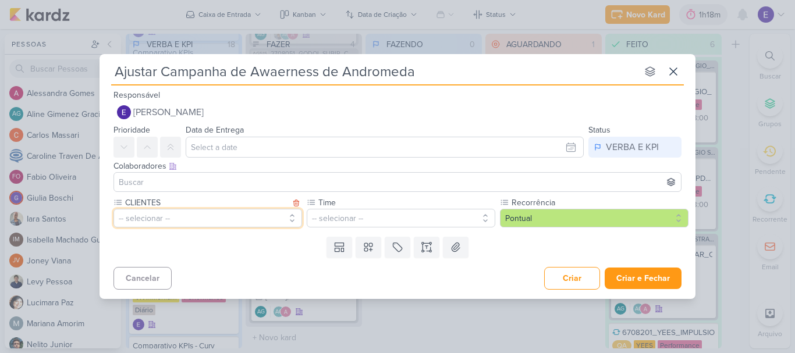
click at [207, 209] on button "-- selecionar --" at bounding box center [207, 218] width 189 height 19
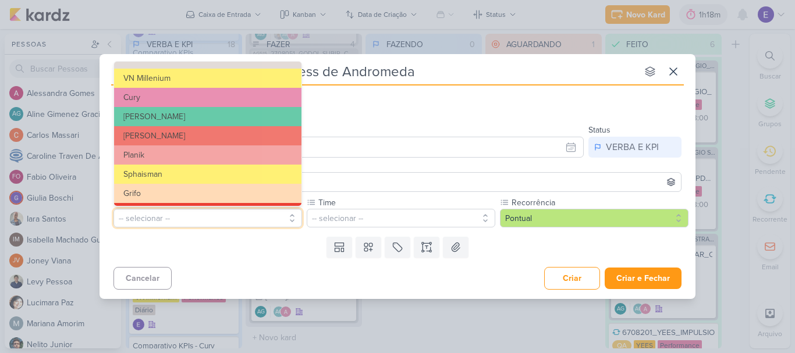
scroll to position [73, 0]
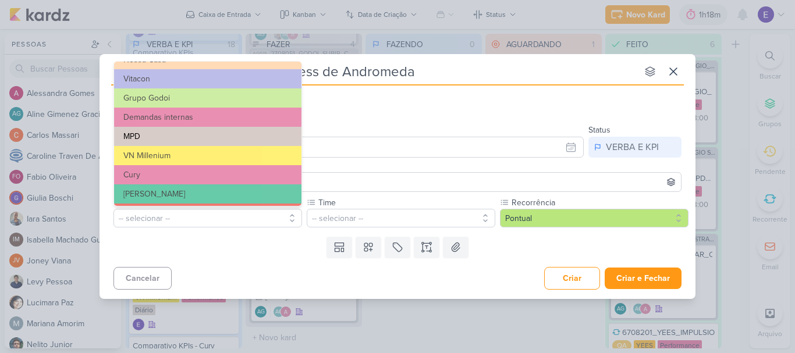
click at [190, 133] on button "MPD" at bounding box center [207, 136] width 187 height 19
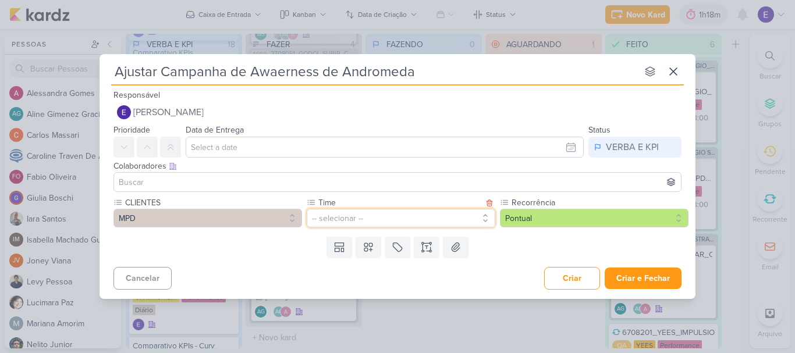
click at [336, 221] on button "-- selecionar --" at bounding box center [401, 218] width 189 height 19
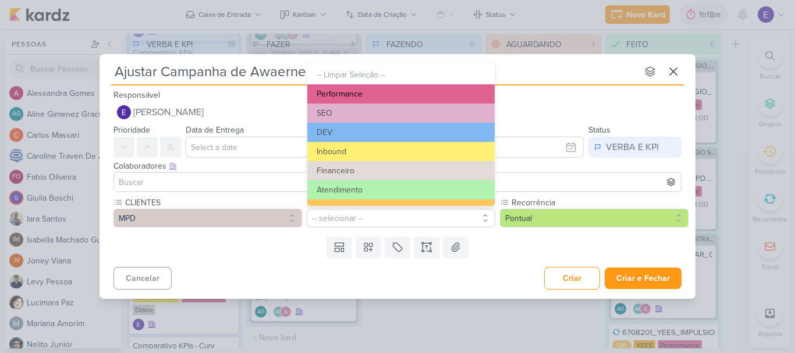
click at [353, 98] on button "Performance" at bounding box center [400, 93] width 187 height 19
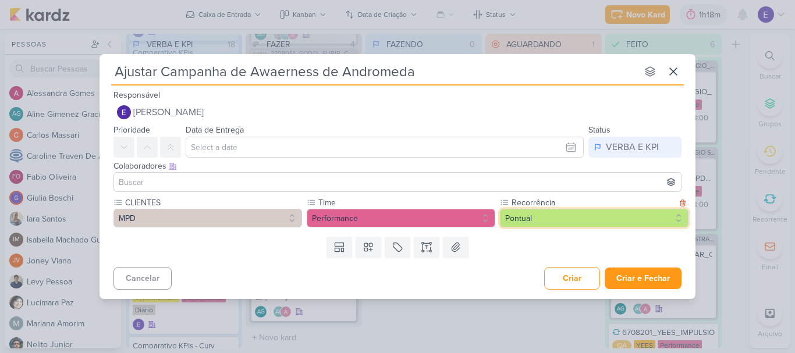
click at [590, 218] on button "Pontual" at bounding box center [594, 218] width 189 height 19
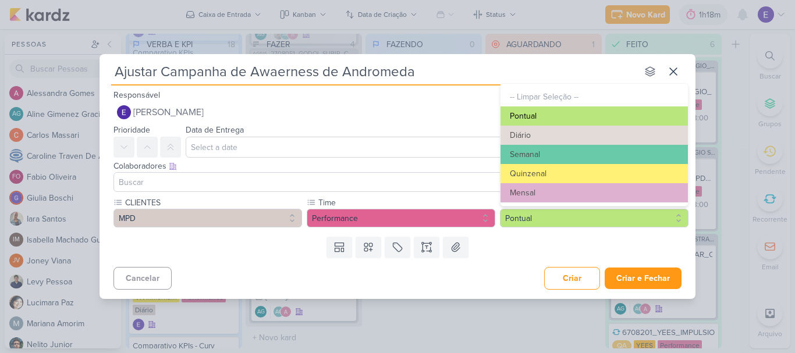
click at [560, 112] on button "Pontual" at bounding box center [593, 115] width 187 height 19
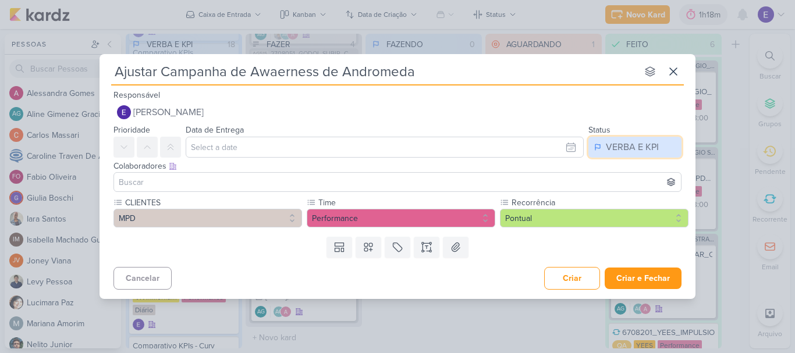
click at [613, 156] on button "VERBA E KPI" at bounding box center [634, 147] width 93 height 21
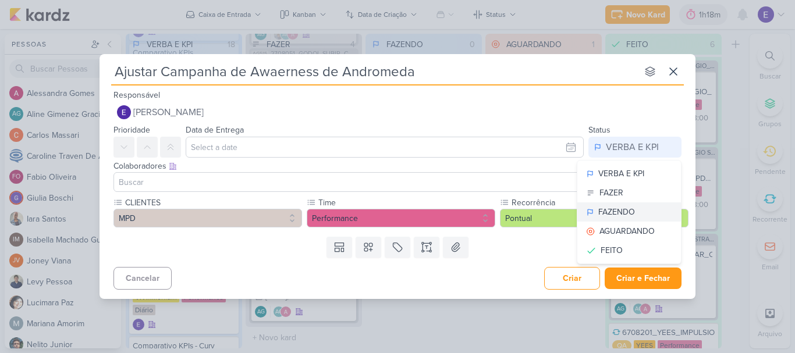
click at [634, 206] on div "FAZENDO" at bounding box center [616, 212] width 37 height 12
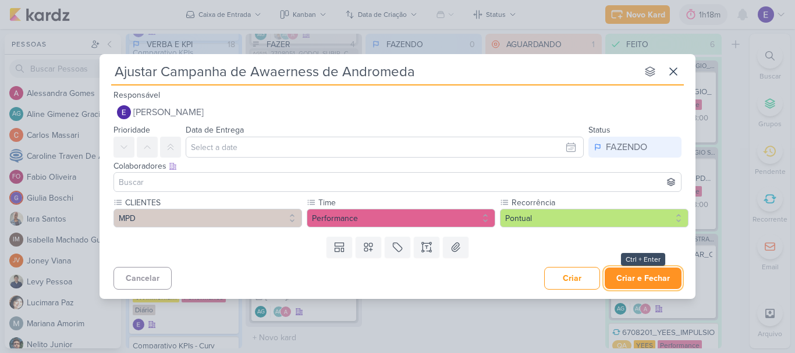
click at [644, 286] on button "Criar e Fechar" at bounding box center [643, 279] width 77 height 22
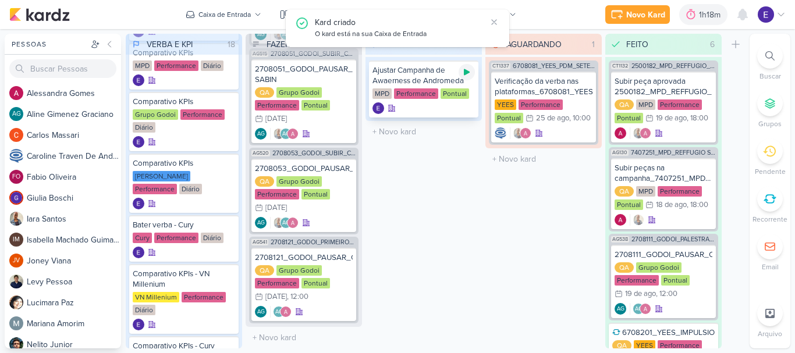
click at [467, 73] on icon at bounding box center [467, 72] width 6 height 6
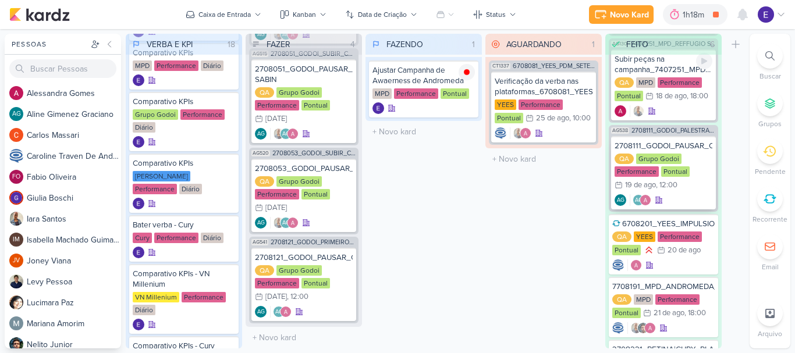
scroll to position [201, 0]
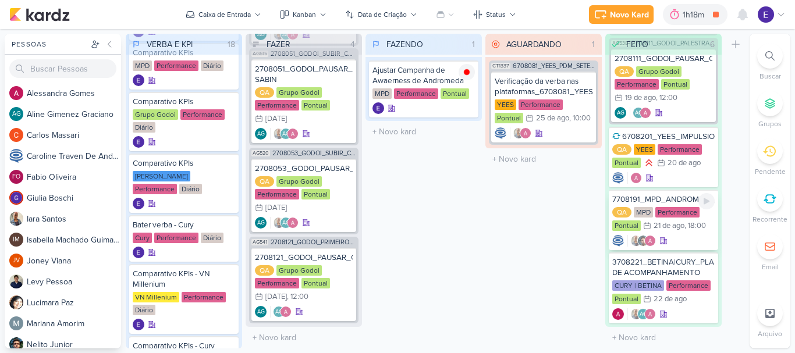
click at [683, 240] on div at bounding box center [663, 241] width 102 height 12
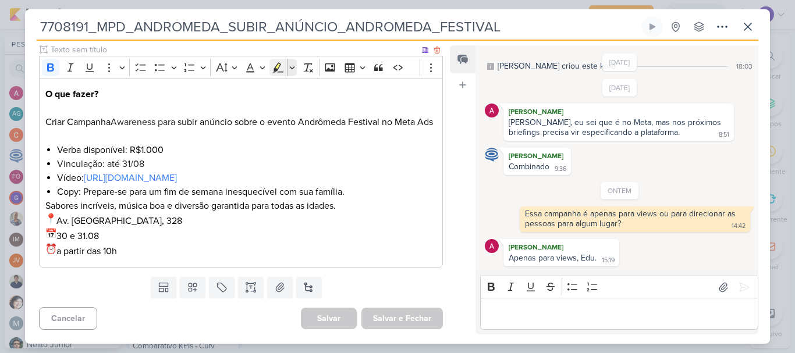
scroll to position [197, 0]
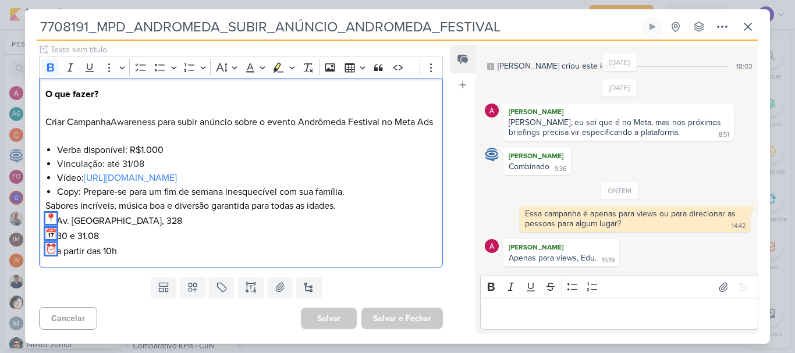
drag, startPoint x: 128, startPoint y: 251, endPoint x: 21, endPoint y: 57, distance: 221.9
click at [21, 57] on div "7708191_MPD_ANDROMEDA_SUBIR_ANÚNCIO_ANDROMEDA_FESTIVAL" at bounding box center [397, 176] width 795 height 353
copy div "O que fazer? Criar Campanha Awareness para s ubir anúncio sobre o evento Andrôm…"
click at [740, 27] on button at bounding box center [747, 26] width 21 height 21
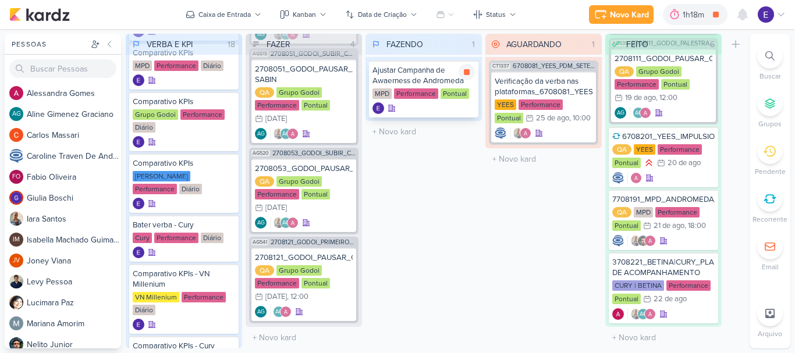
click at [443, 105] on div at bounding box center [423, 108] width 102 height 12
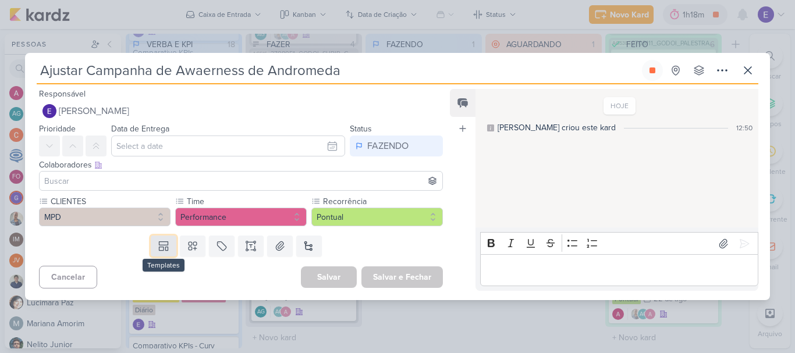
click at [158, 250] on icon at bounding box center [164, 246] width 12 height 12
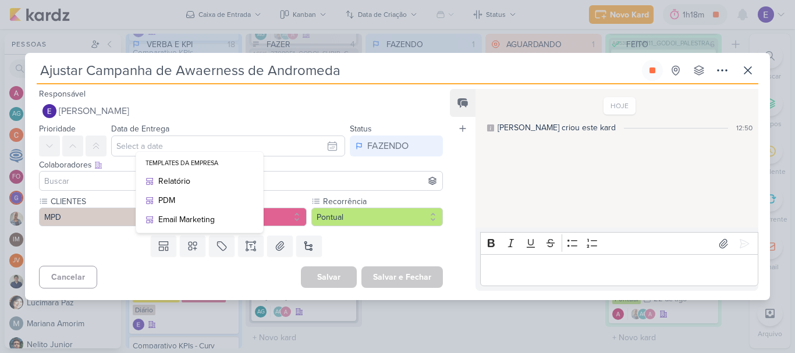
click at [177, 275] on div "Cancelar [GEOGRAPHIC_DATA] Salvar e Fechar Ctrl + Enter" at bounding box center [236, 276] width 422 height 30
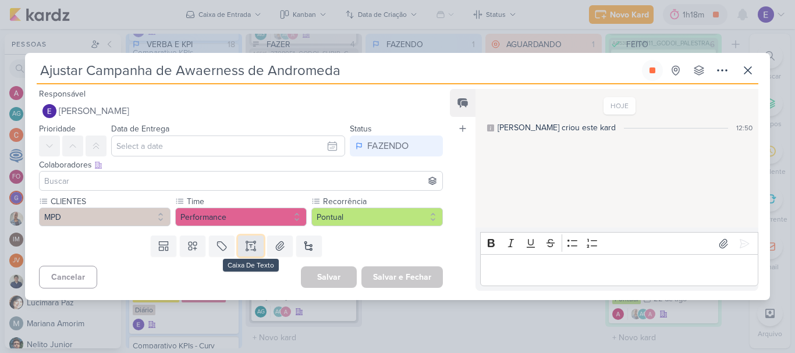
click at [241, 247] on button at bounding box center [251, 246] width 26 height 21
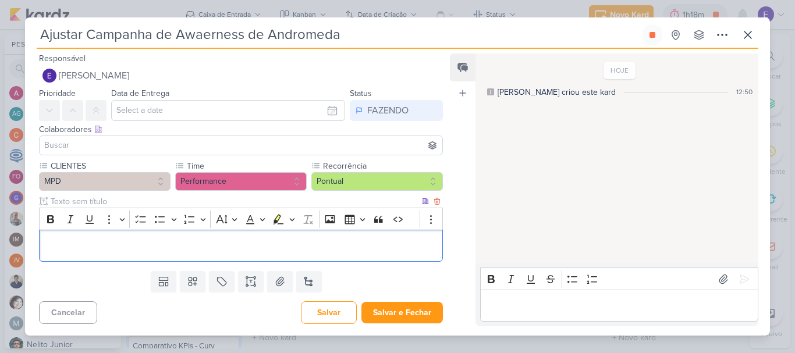
click at [235, 244] on p "Editor editing area: main" at bounding box center [240, 246] width 391 height 14
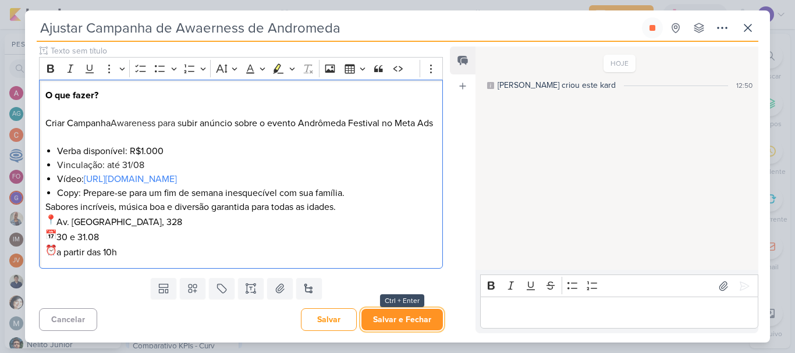
click at [408, 323] on button "Salvar e Fechar" at bounding box center [401, 320] width 81 height 22
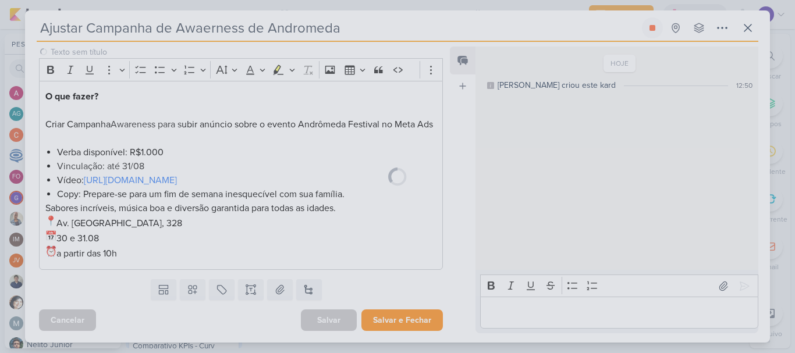
scroll to position [0, 0]
